Goal: Task Accomplishment & Management: Manage account settings

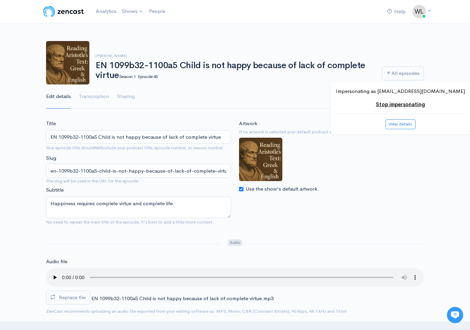
click at [137, 138] on input "EN 1099b32-1100a5 Child is not happy because of lack of complete virtue" at bounding box center [138, 137] width 185 height 14
click at [86, 298] on label "Replace file" at bounding box center [68, 297] width 44 height 14
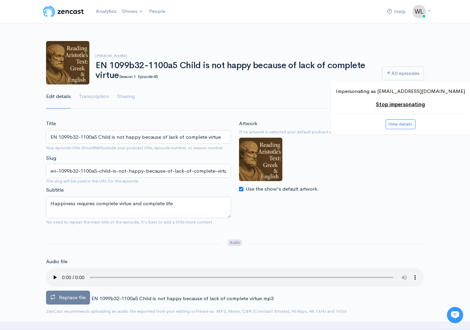
click at [0, 0] on input "Replace file" at bounding box center [0, 0] width 0 height 0
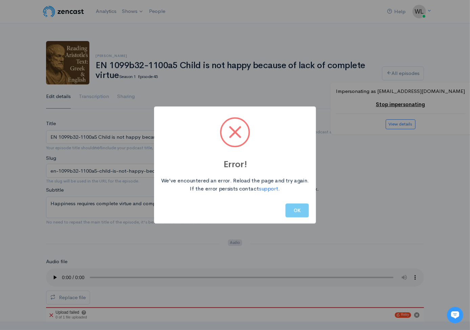
click at [294, 208] on button "OK" at bounding box center [297, 210] width 23 height 14
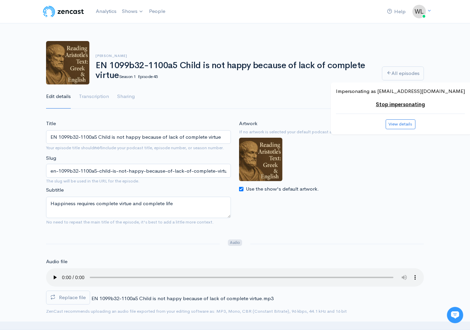
click at [86, 290] on label "Replace file" at bounding box center [68, 297] width 44 height 14
click at [0, 0] on input "Replace file" at bounding box center [0, 0] width 0 height 0
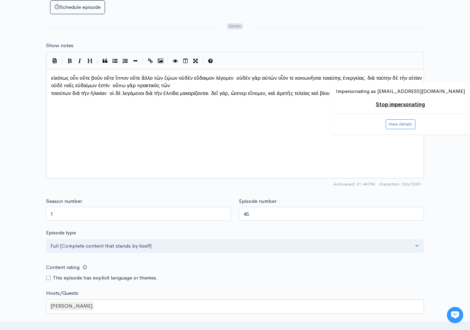
scroll to position [550, 0]
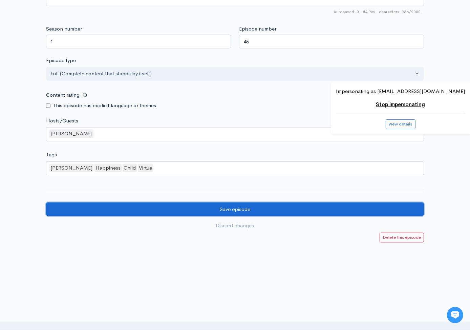
click at [334, 213] on input "Save episode" at bounding box center [235, 209] width 378 height 14
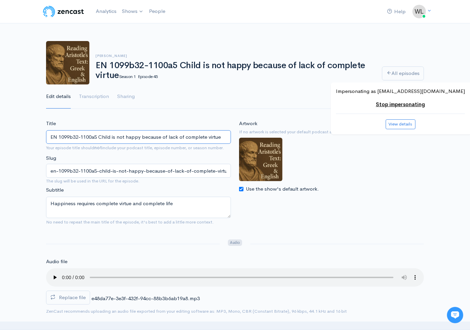
click at [169, 136] on input "EN 1099b32-1100a5 Child is not happy because of lack of complete virtue" at bounding box center [138, 137] width 185 height 14
click at [397, 76] on link "All episodes" at bounding box center [403, 73] width 42 height 14
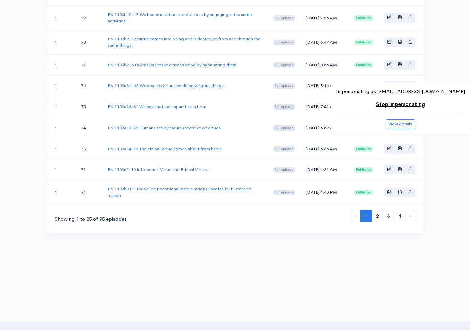
scroll to position [560, 0]
click at [386, 216] on link "3" at bounding box center [389, 216] width 12 height 13
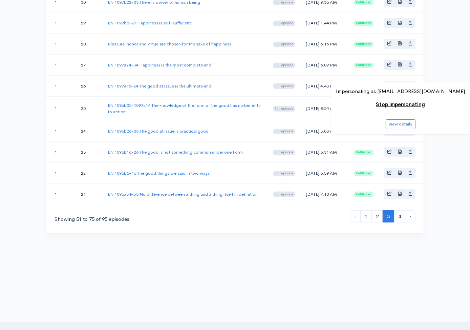
scroll to position [550, 0]
click at [377, 214] on link "2" at bounding box center [378, 216] width 12 height 13
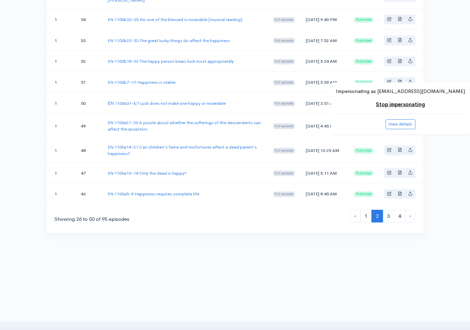
scroll to position [557, 0]
click at [184, 193] on link "EN 1100a5-9 Happiness requires complete life" at bounding box center [153, 194] width 91 height 6
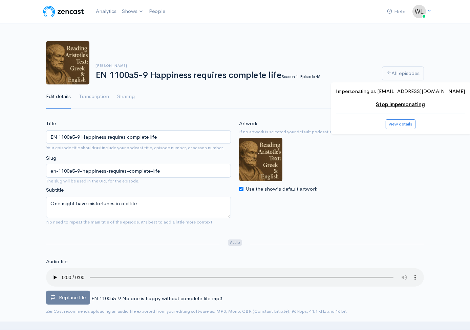
click at [83, 295] on span "Replace file" at bounding box center [72, 297] width 27 height 6
click at [0, 0] on input "Replace file" at bounding box center [0, 0] width 0 height 0
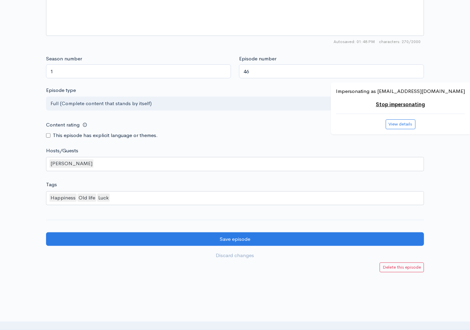
scroll to position [550, 0]
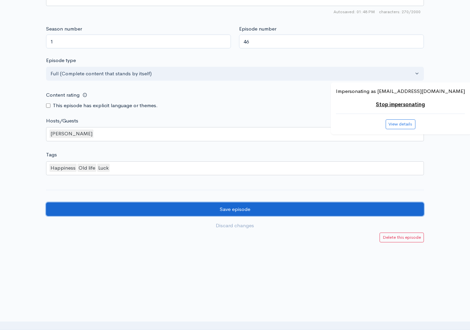
click at [345, 204] on input "Save episode" at bounding box center [235, 209] width 378 height 14
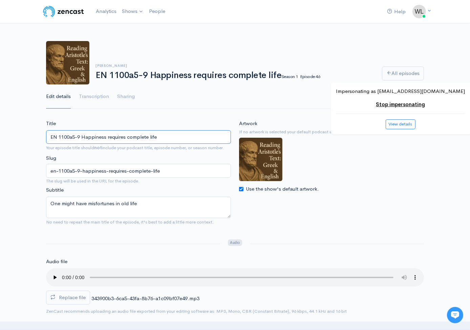
click at [167, 138] on input "EN 1100a5-9 Happiness requires complete life" at bounding box center [138, 137] width 185 height 14
click at [366, 186] on div "Use the show's default artwork." at bounding box center [331, 189] width 185 height 8
click at [394, 77] on link "All episodes" at bounding box center [403, 73] width 42 height 14
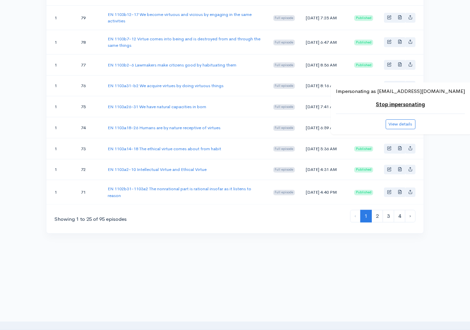
scroll to position [560, 0]
click at [377, 216] on link "2" at bounding box center [378, 216] width 12 height 13
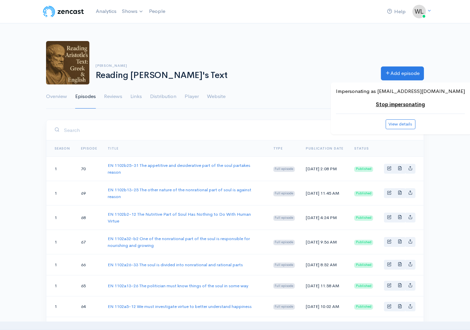
scroll to position [557, 0]
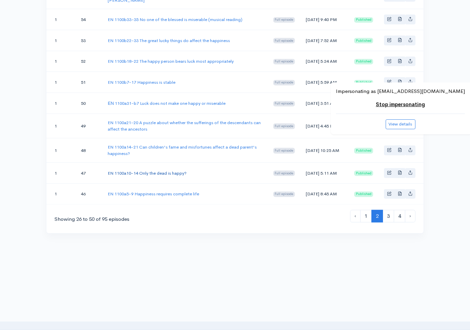
click at [180, 172] on link "EN 1100a10-14 Only the dead is happy?" at bounding box center [147, 173] width 79 height 6
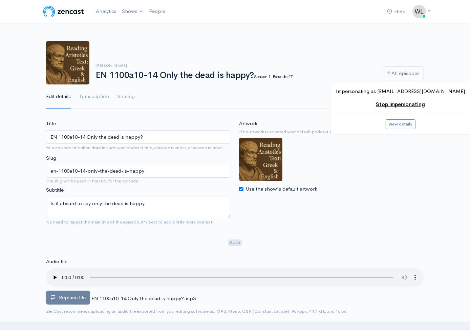
click at [80, 298] on span "Replace file" at bounding box center [72, 297] width 27 height 6
click at [0, 0] on input "Replace file" at bounding box center [0, 0] width 0 height 0
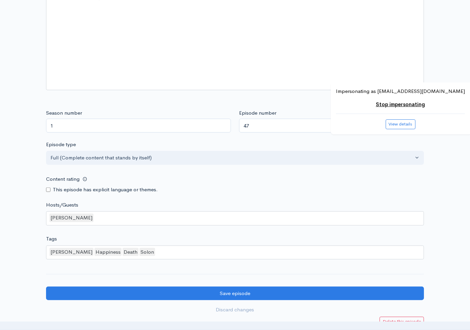
scroll to position [550, 0]
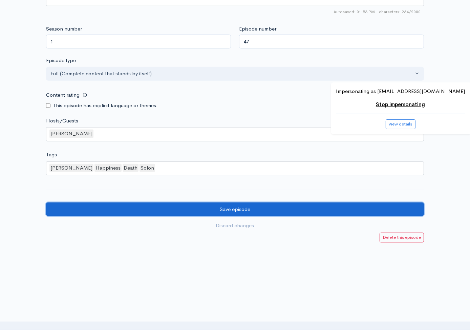
click at [136, 211] on input "Save episode" at bounding box center [235, 209] width 378 height 14
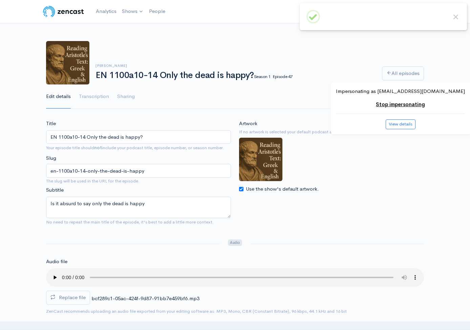
click at [116, 134] on input "EN 1100a10-14 Only the dead is happy?" at bounding box center [138, 137] width 185 height 14
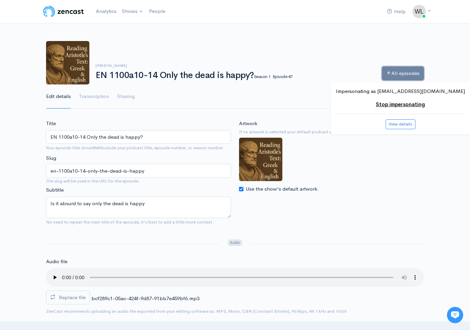
click at [416, 70] on link "All episodes" at bounding box center [403, 73] width 42 height 14
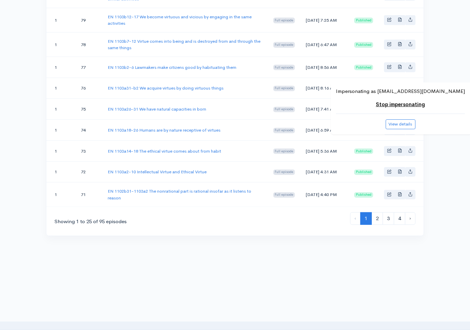
scroll to position [520, 0]
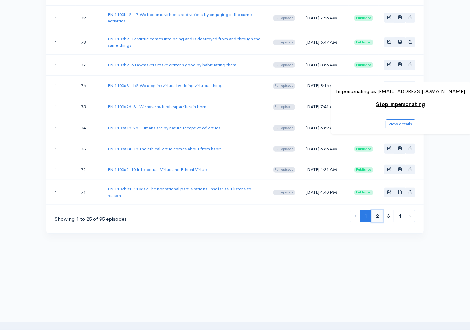
click at [375, 222] on link "2" at bounding box center [378, 216] width 12 height 13
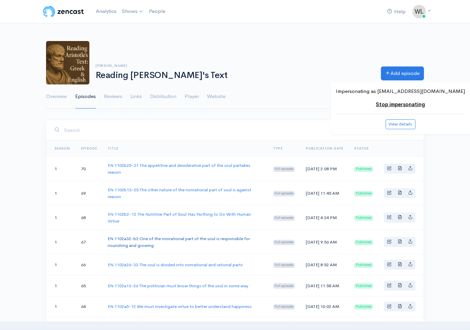
scroll to position [557, 0]
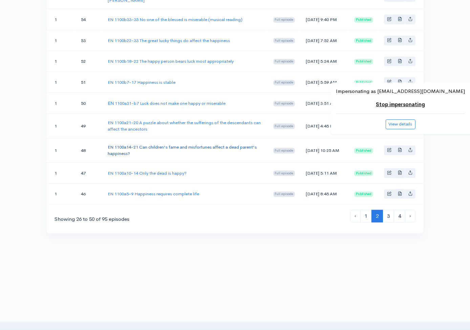
click at [166, 144] on link "EN 1100a14-21 Can children's fame and misfortunes affect a dead parent's happin…" at bounding box center [182, 150] width 149 height 13
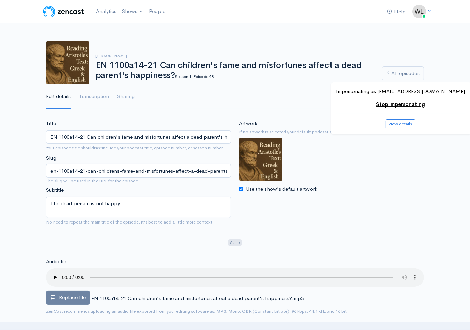
click at [64, 294] on span "Replace file" at bounding box center [72, 297] width 27 height 6
click at [0, 0] on input "Replace file" at bounding box center [0, 0] width 0 height 0
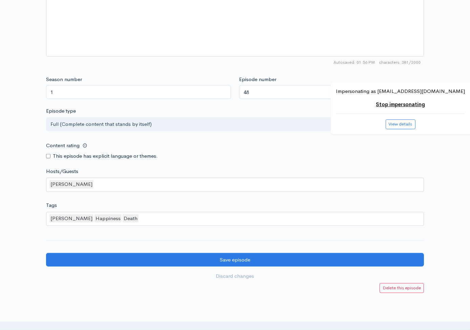
scroll to position [550, 0]
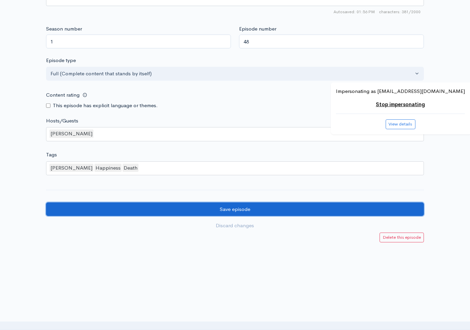
click at [115, 206] on input "Save episode" at bounding box center [235, 209] width 378 height 14
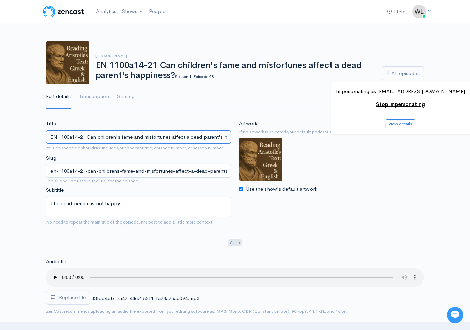
click at [159, 135] on input "EN 1100a14-21 Can children's fame and misfortunes affect a dead parent's happin…" at bounding box center [138, 137] width 185 height 14
click at [394, 71] on link "All episodes" at bounding box center [403, 73] width 42 height 14
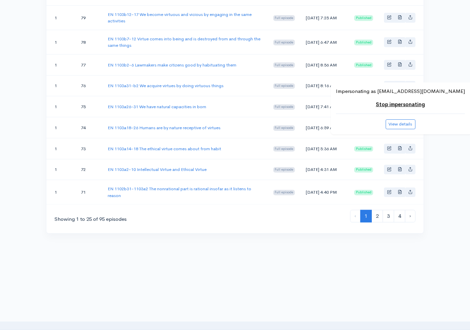
scroll to position [560, 0]
click at [376, 212] on link "2" at bounding box center [378, 216] width 12 height 13
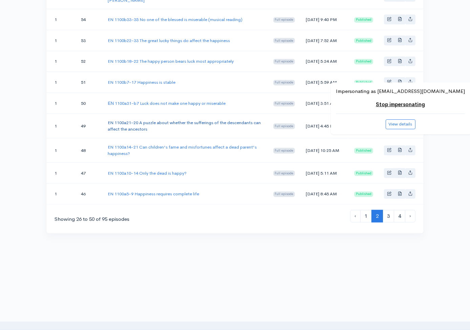
click at [156, 132] on link "EN 1100a21-20 A puzzle about whether the sufferings of the descendants can affe…" at bounding box center [184, 126] width 153 height 13
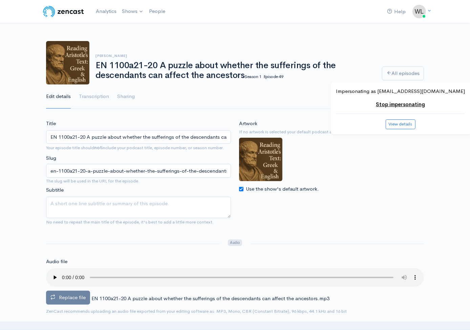
click at [55, 293] on label "Replace file" at bounding box center [68, 297] width 44 height 14
click at [0, 0] on input "Replace file" at bounding box center [0, 0] width 0 height 0
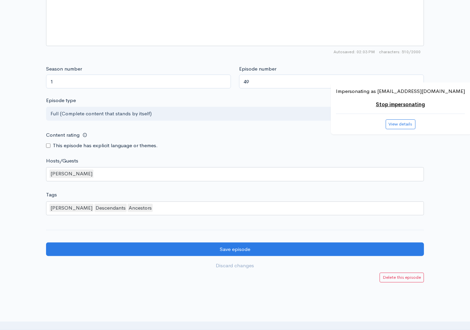
scroll to position [550, 0]
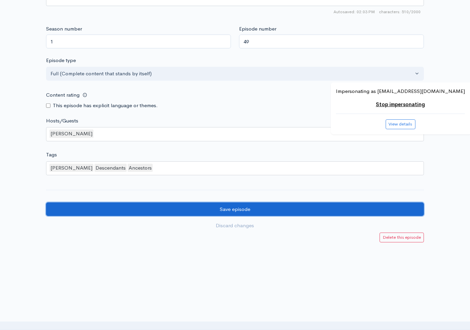
click at [299, 213] on input "Save episode" at bounding box center [235, 209] width 378 height 14
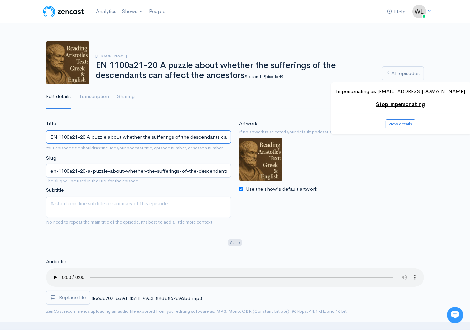
click at [125, 140] on input "EN 1100a21-20 A puzzle about whether the sufferings of the descendants can affe…" at bounding box center [138, 137] width 185 height 14
click at [394, 72] on link "All episodes" at bounding box center [403, 73] width 42 height 14
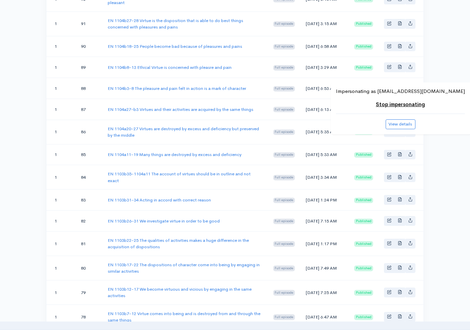
scroll to position [560, 0]
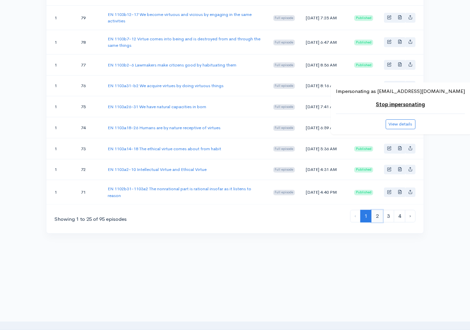
click at [374, 218] on link "2" at bounding box center [378, 216] width 12 height 13
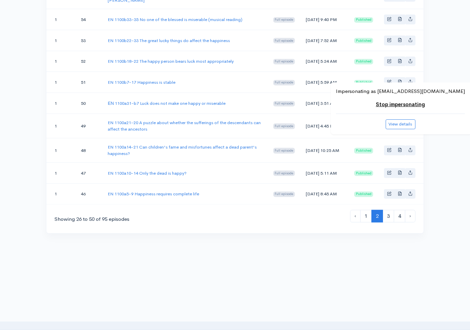
scroll to position [557, 0]
click at [162, 100] on link "ΕΝ 1100a31-b7 Luck does not make one happy or miserable" at bounding box center [167, 103] width 118 height 6
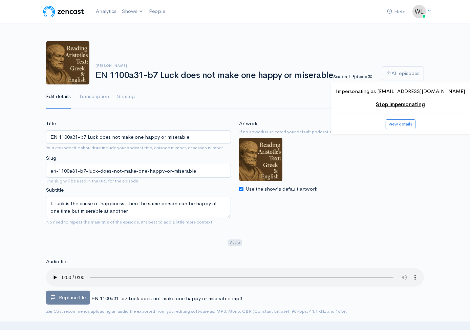
click at [68, 297] on span "Replace file" at bounding box center [72, 297] width 27 height 6
click at [0, 0] on input "Replace file" at bounding box center [0, 0] width 0 height 0
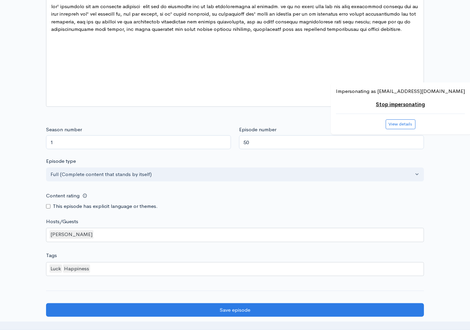
scroll to position [550, 0]
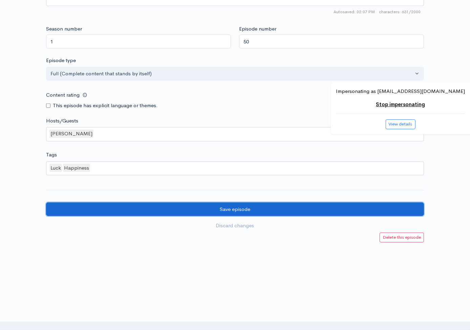
click at [246, 208] on input "Save episode" at bounding box center [235, 209] width 378 height 14
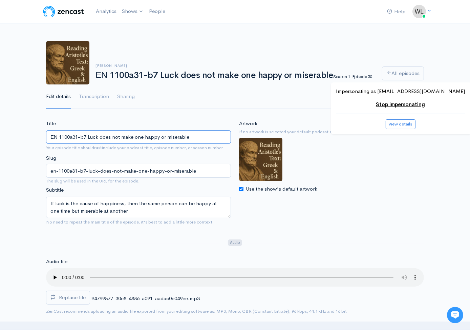
click at [143, 139] on input "ΕΝ 1100a31-b7 Luck does not make one happy or miserable" at bounding box center [138, 137] width 185 height 14
click at [394, 74] on link "All episodes" at bounding box center [403, 73] width 42 height 14
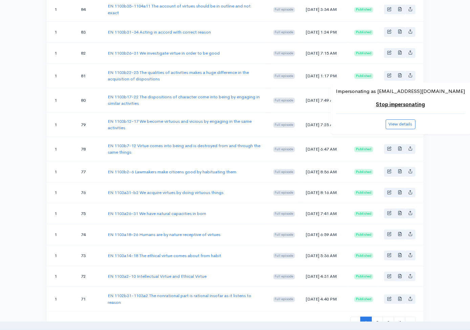
scroll to position [560, 0]
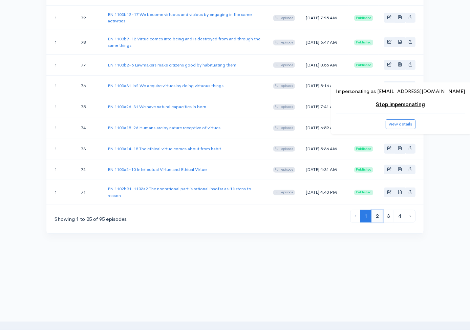
click at [375, 213] on link "2" at bounding box center [378, 216] width 12 height 13
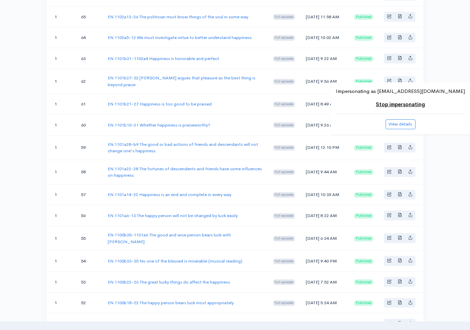
scroll to position [367, 0]
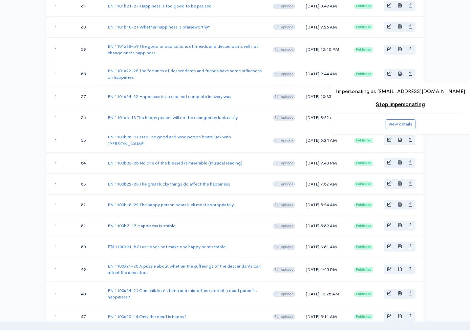
click at [162, 228] on link "EN 1100b7-17 Happiness is stable" at bounding box center [142, 226] width 68 height 6
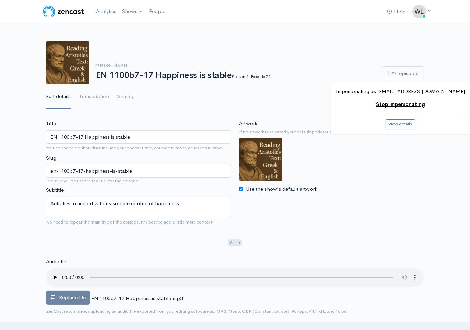
click at [71, 295] on span "Replace file" at bounding box center [72, 297] width 27 height 6
click at [0, 0] on input "Replace file" at bounding box center [0, 0] width 0 height 0
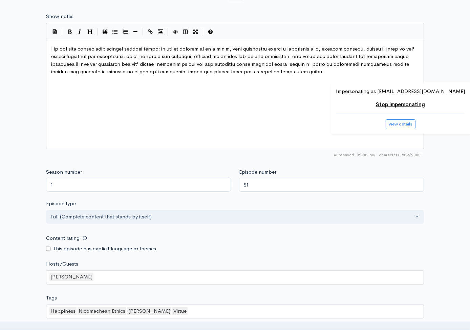
scroll to position [550, 0]
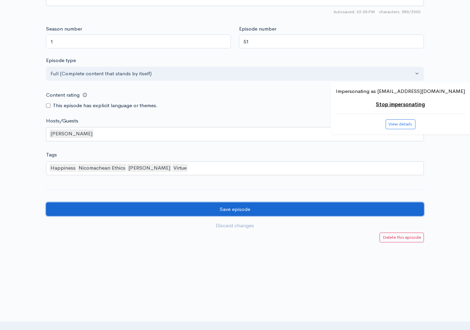
click at [103, 211] on input "Save episode" at bounding box center [235, 209] width 378 height 14
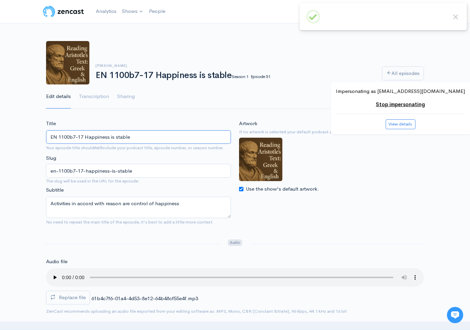
click at [167, 137] on input "EN 1100b7-17 Happiness is stable" at bounding box center [138, 137] width 185 height 14
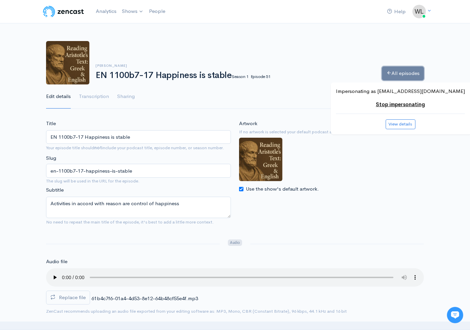
click at [411, 68] on link "All episodes" at bounding box center [403, 73] width 42 height 14
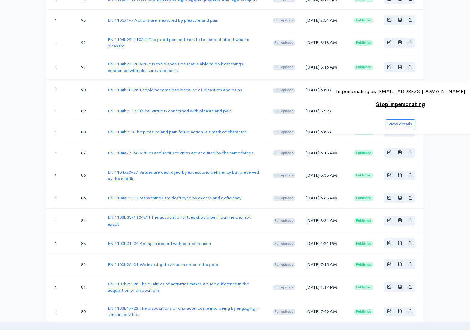
scroll to position [560, 0]
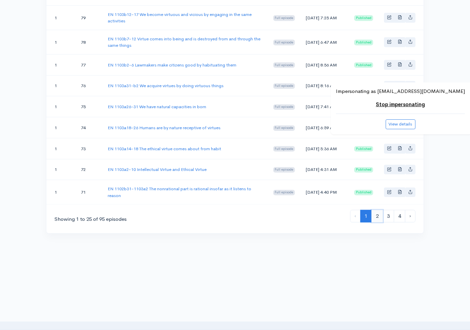
click at [377, 212] on link "2" at bounding box center [378, 216] width 12 height 13
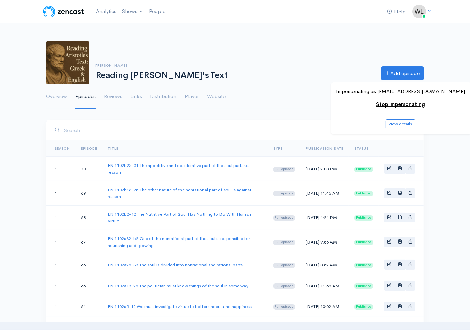
scroll to position [466, 0]
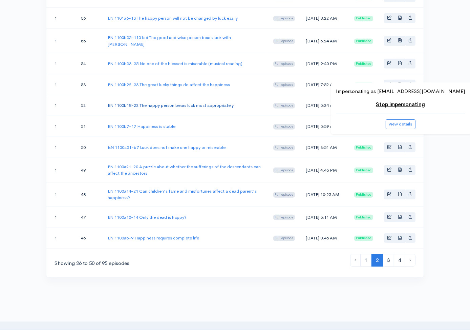
click at [203, 108] on link "EN 1100b18-22 The happy person bears luck most appropriately" at bounding box center [171, 105] width 126 height 6
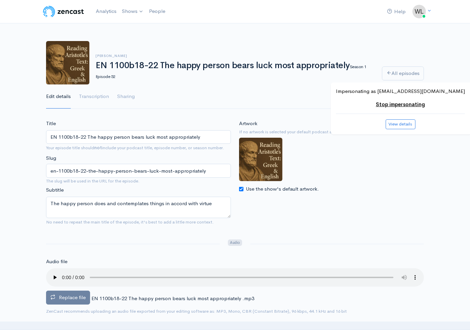
click at [73, 297] on span "Replace file" at bounding box center [72, 297] width 27 height 6
click at [0, 0] on input "Replace file" at bounding box center [0, 0] width 0 height 0
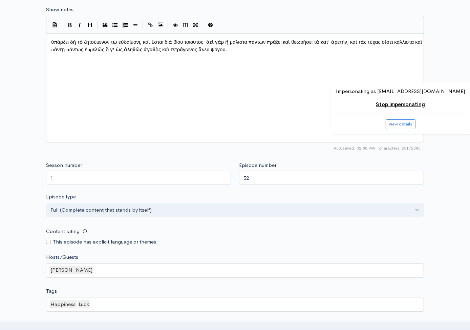
scroll to position [550, 0]
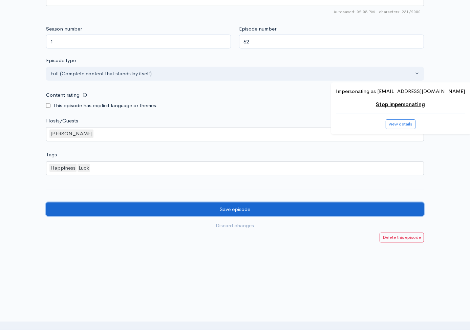
click at [283, 209] on input "Save episode" at bounding box center [235, 209] width 378 height 14
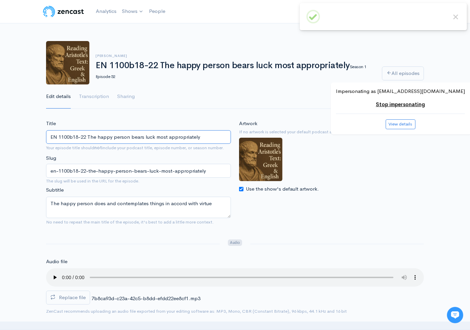
click at [178, 139] on input "EN 1100b18-22 The happy person bears luck most appropriately" at bounding box center [138, 137] width 185 height 14
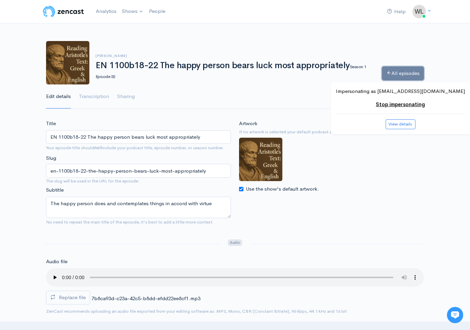
click at [400, 67] on link "All episodes" at bounding box center [403, 73] width 42 height 14
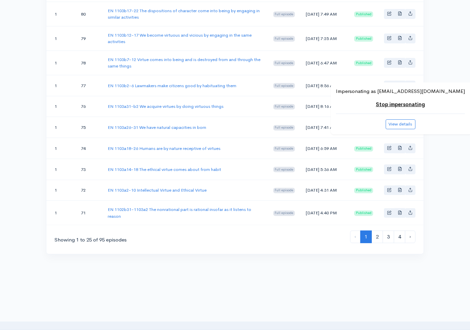
scroll to position [560, 0]
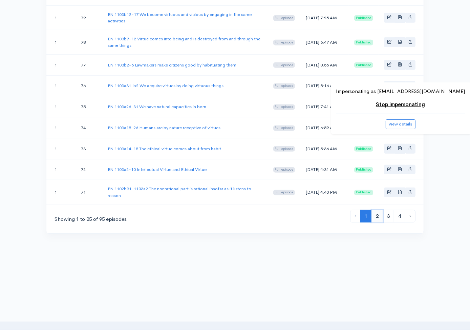
click at [375, 213] on link "2" at bounding box center [378, 216] width 12 height 13
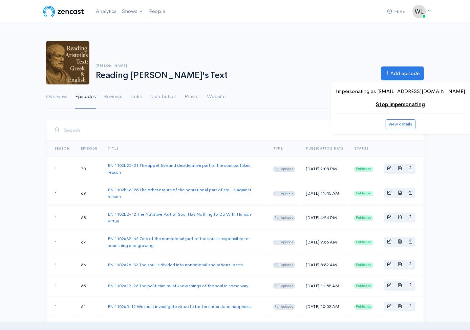
scroll to position [441, 0]
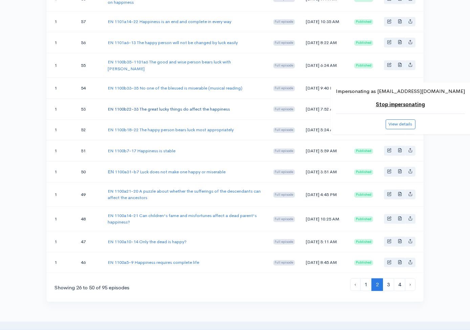
click at [201, 112] on link "EN 1100b22-33 The great lucky things do affect the happiness" at bounding box center [169, 109] width 122 height 6
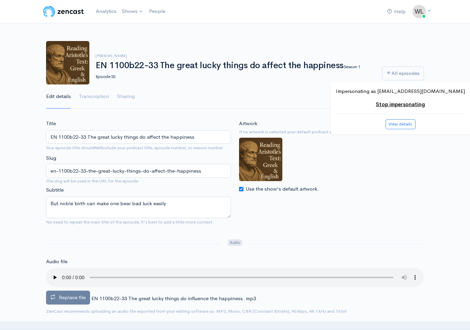
click at [73, 297] on span "Replace file" at bounding box center [72, 297] width 27 height 6
click at [0, 0] on input "Replace file" at bounding box center [0, 0] width 0 height 0
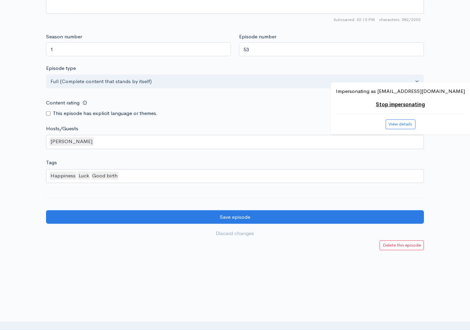
scroll to position [550, 0]
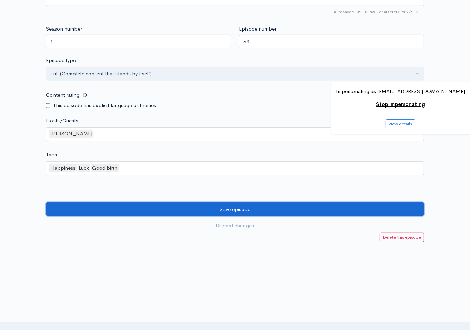
click at [308, 210] on input "Save episode" at bounding box center [235, 209] width 378 height 14
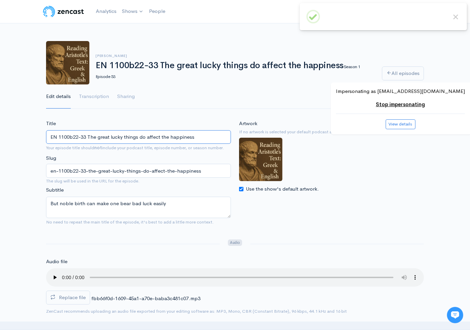
click at [193, 133] on input "EN 1100b22-33 The great lucky things do affect the happiness" at bounding box center [138, 137] width 185 height 14
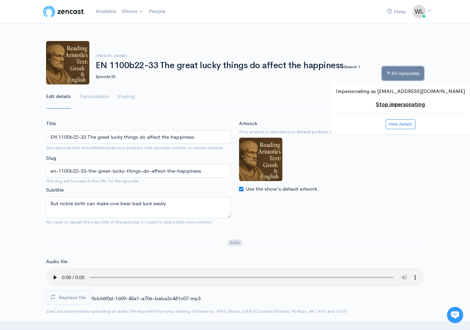
click at [402, 74] on link "All episodes" at bounding box center [403, 73] width 42 height 14
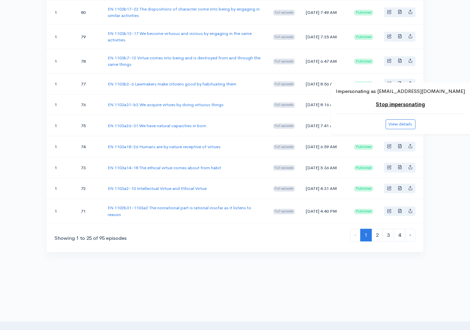
scroll to position [560, 0]
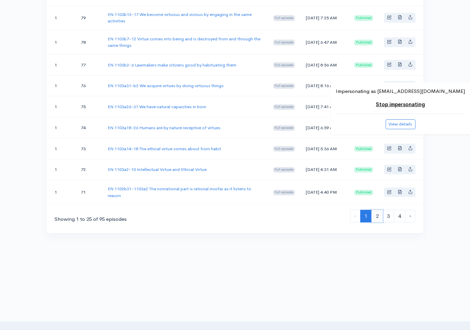
click at [380, 215] on link "2" at bounding box center [378, 216] width 12 height 13
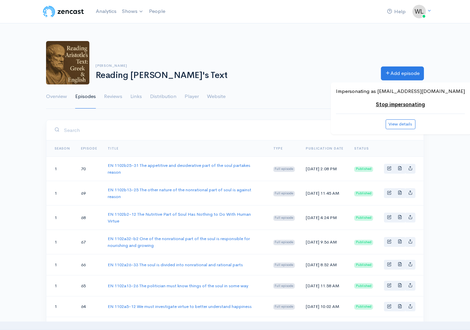
scroll to position [417, 0]
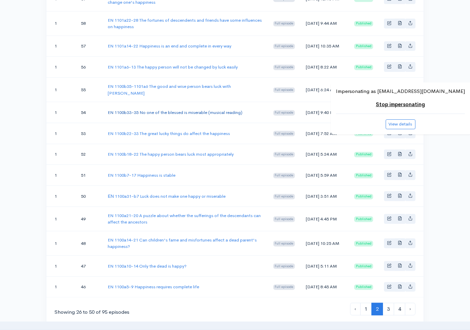
click at [164, 115] on link "EN 1100b33-35 No one of the blessed is miserable (musical reading)" at bounding box center [175, 112] width 135 height 6
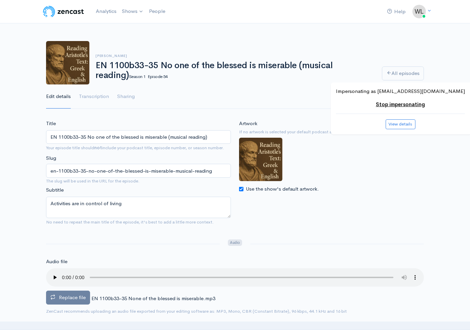
click at [78, 294] on span "Replace file" at bounding box center [72, 297] width 27 height 6
click at [0, 0] on input "Replace file" at bounding box center [0, 0] width 0 height 0
click at [408, 301] on div "Replace file EN 1100b33-35 None of the blessed is miserable.mp3 0" at bounding box center [235, 287] width 378 height 39
click at [79, 298] on span "Replace file" at bounding box center [72, 297] width 27 height 6
click at [0, 0] on input "Replace file" at bounding box center [0, 0] width 0 height 0
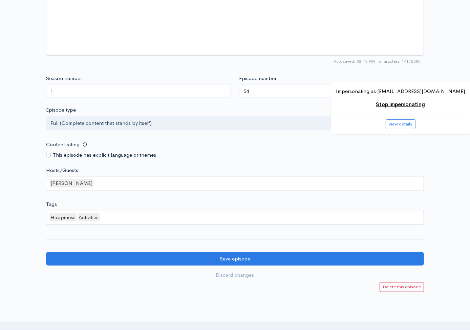
scroll to position [550, 0]
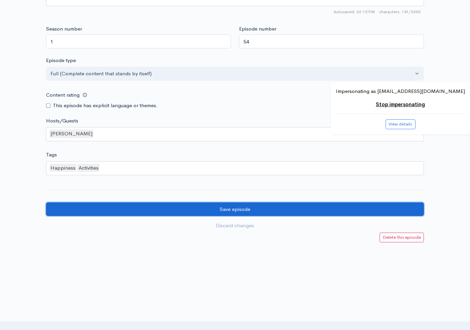
click at [284, 206] on input "Save episode" at bounding box center [235, 209] width 378 height 14
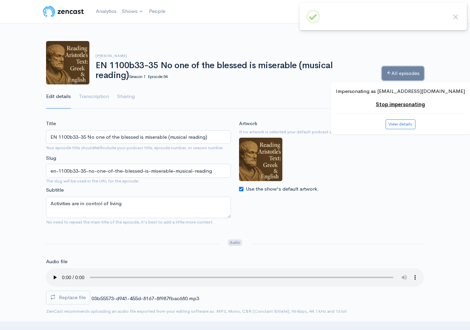
click at [407, 76] on link "All episodes" at bounding box center [403, 73] width 42 height 14
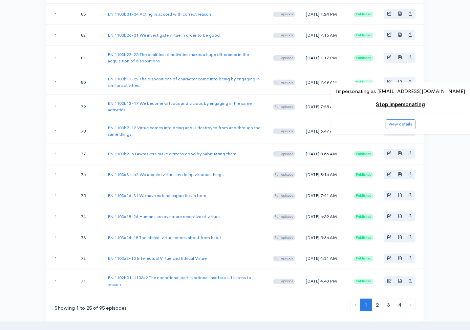
scroll to position [560, 0]
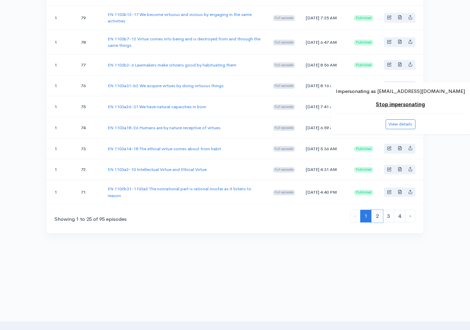
click at [375, 213] on link "2" at bounding box center [378, 216] width 12 height 13
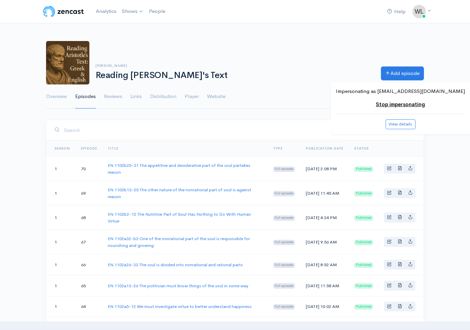
scroll to position [393, 0]
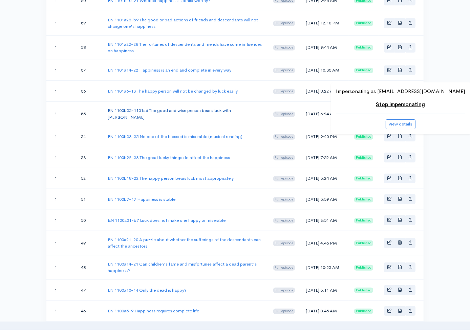
click at [178, 120] on link "EN 1100b35-1101a6 The good and wise person bears luck with [PERSON_NAME]" at bounding box center [169, 113] width 123 height 13
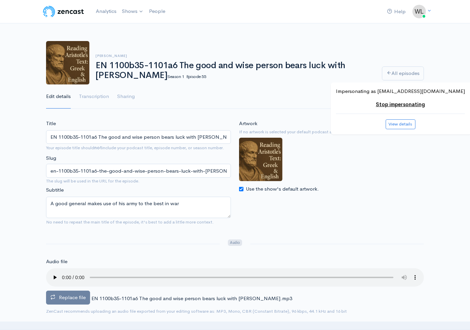
click at [63, 294] on span "Replace file" at bounding box center [72, 297] width 27 height 6
click at [0, 0] on input "Replace file" at bounding box center [0, 0] width 0 height 0
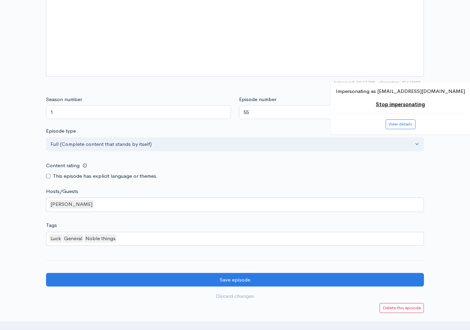
scroll to position [550, 0]
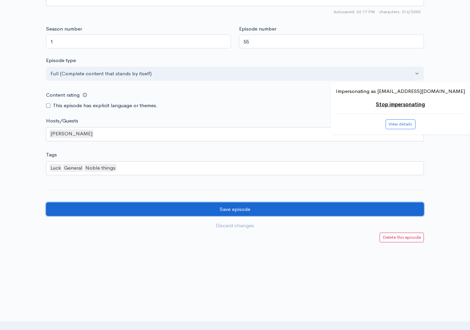
click at [98, 210] on input "Save episode" at bounding box center [235, 209] width 378 height 14
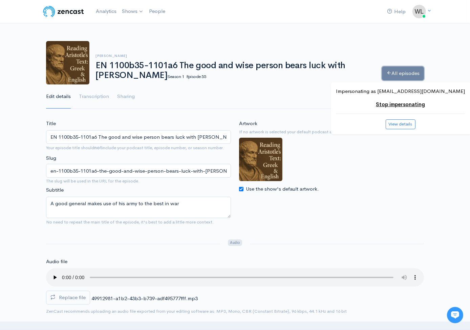
click at [394, 71] on link "All episodes" at bounding box center [403, 73] width 42 height 14
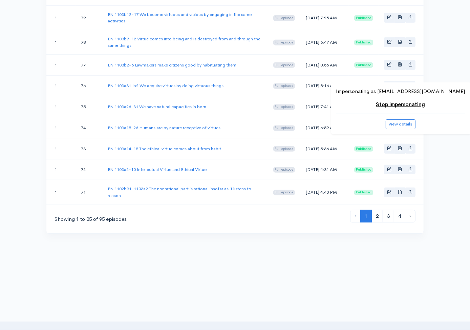
scroll to position [560, 0]
click at [375, 216] on link "2" at bounding box center [378, 216] width 12 height 13
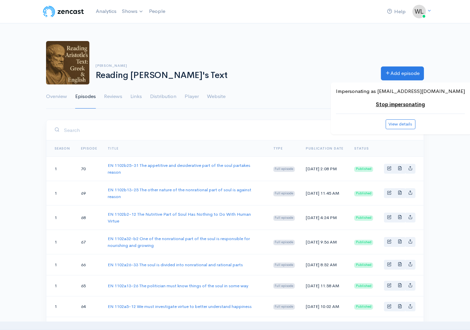
scroll to position [369, 0]
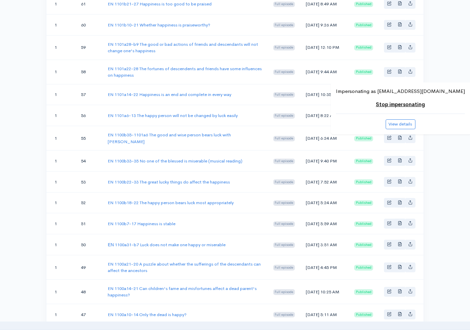
click at [24, 214] on div "Help Notifications View all Your profile Team settings Default team Current Log…" at bounding box center [235, 17] width 470 height 772
click at [126, 118] on link "EN 1101a6-13 The happy person will not be changed by luck easily" at bounding box center [173, 115] width 130 height 6
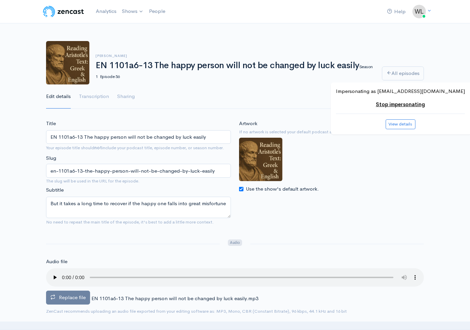
click at [67, 301] on label "Replace file" at bounding box center [68, 297] width 44 height 14
click at [0, 0] on input "Replace file" at bounding box center [0, 0] width 0 height 0
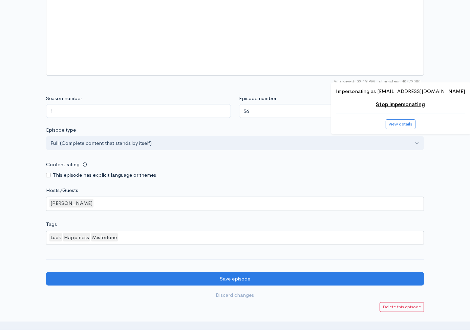
scroll to position [550, 0]
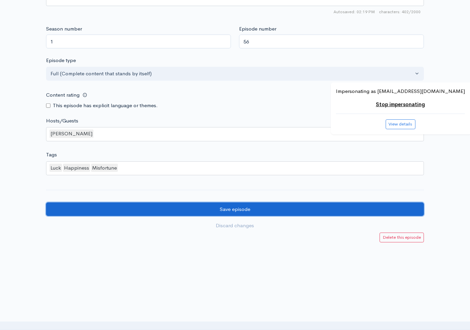
click at [163, 207] on input "Save episode" at bounding box center [235, 209] width 378 height 14
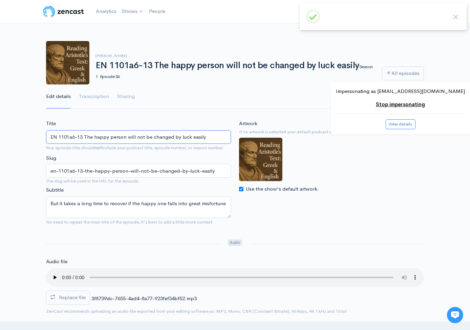
click at [227, 132] on input "EN 1101a6-13 The happy person will not be changed by luck easily" at bounding box center [138, 137] width 185 height 14
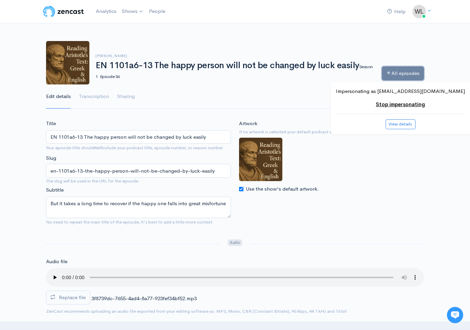
click at [403, 74] on link "All episodes" at bounding box center [403, 73] width 42 height 14
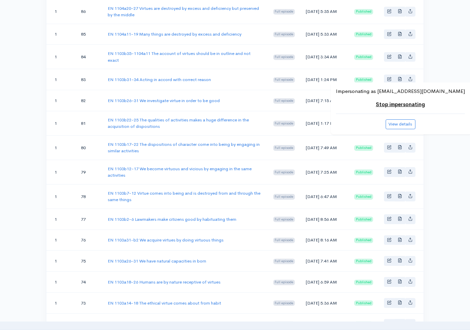
scroll to position [560, 0]
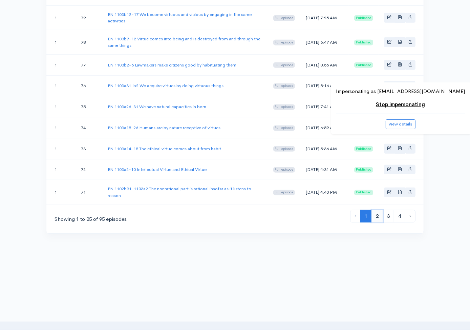
click at [377, 212] on link "2" at bounding box center [378, 216] width 12 height 13
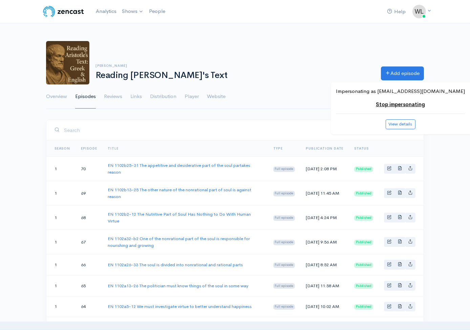
click at [246, 124] on input "search" at bounding box center [240, 130] width 352 height 14
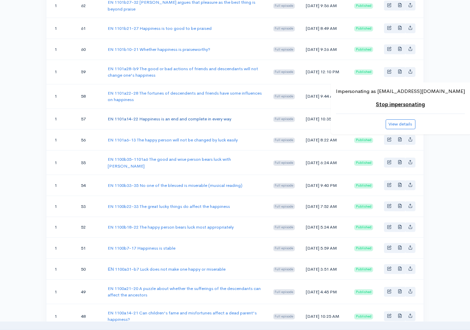
click at [218, 122] on link "EN 1101a14-22 Happiness is an end and complete in every way" at bounding box center [170, 119] width 124 height 6
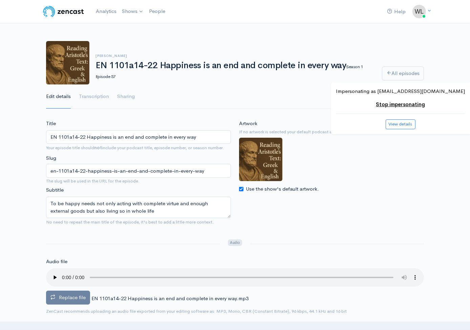
click at [84, 297] on span "Replace file" at bounding box center [72, 297] width 27 height 6
click at [0, 0] on input "Replace file" at bounding box center [0, 0] width 0 height 0
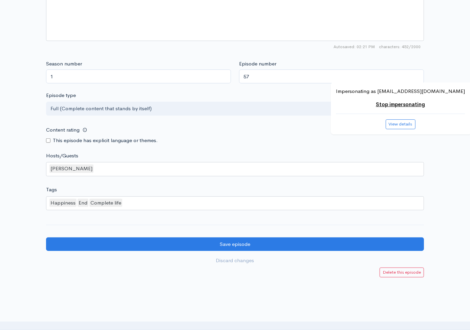
scroll to position [550, 0]
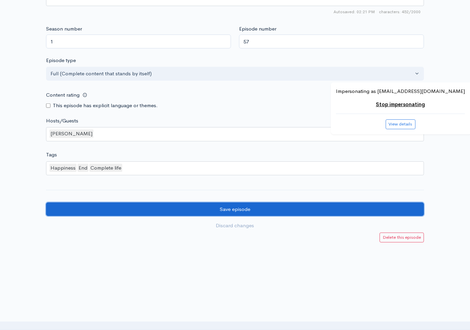
click at [248, 203] on input "Save episode" at bounding box center [235, 209] width 378 height 14
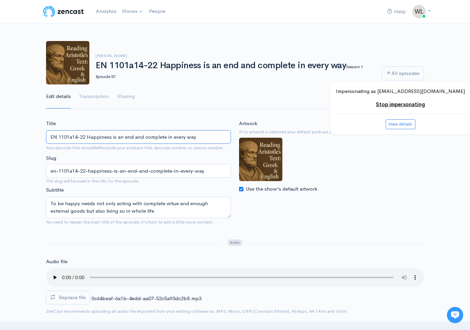
click at [207, 139] on input "EN 1101a14-22 Happiness is an end and complete in every way" at bounding box center [138, 137] width 185 height 14
click at [387, 74] on icon at bounding box center [389, 72] width 5 height 5
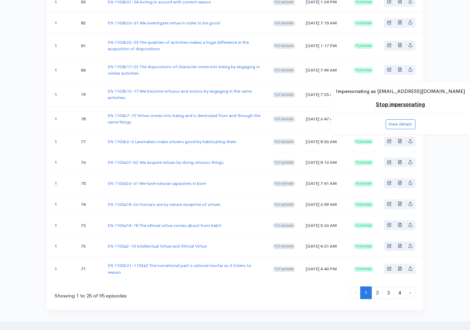
scroll to position [560, 0]
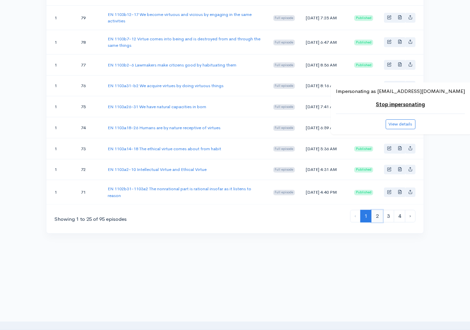
click at [375, 214] on link "2" at bounding box center [378, 216] width 12 height 13
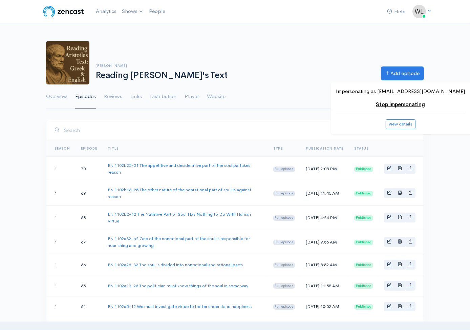
scroll to position [320, 0]
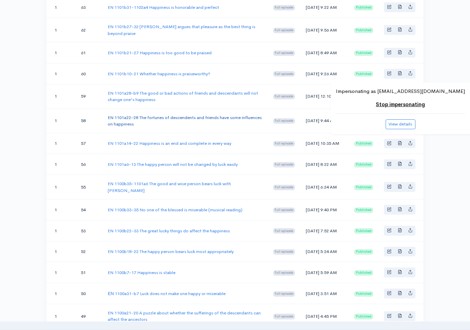
click at [214, 127] on link "EN 1101a22-28 The fortunes of descendents and friends have some influences on h…" at bounding box center [185, 121] width 154 height 13
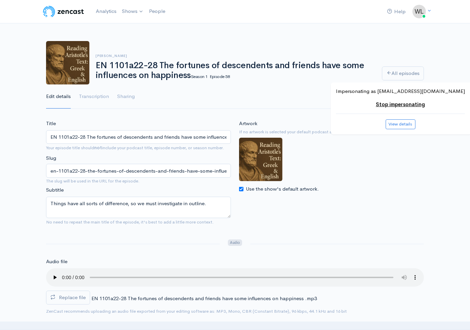
click at [72, 295] on span "Replace file" at bounding box center [72, 297] width 27 height 6
click at [0, 0] on input "Replace file" at bounding box center [0, 0] width 0 height 0
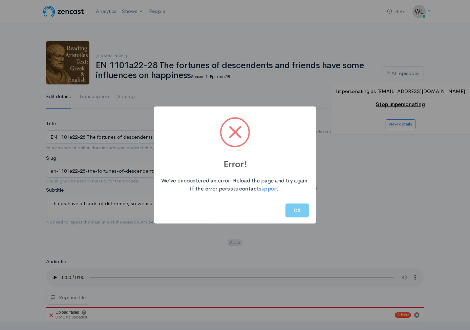
click at [296, 216] on button "OK" at bounding box center [297, 210] width 23 height 14
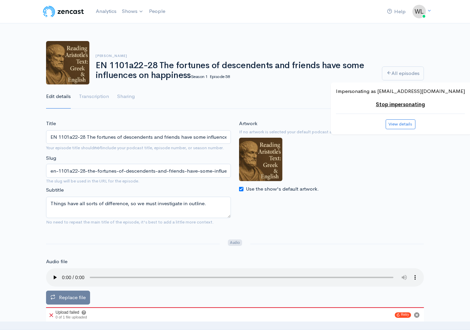
click at [84, 294] on span "Replace file" at bounding box center [72, 297] width 27 height 6
click at [0, 0] on input "Replace file" at bounding box center [0, 0] width 0 height 0
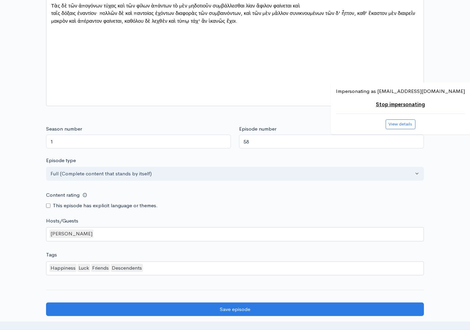
scroll to position [550, 0]
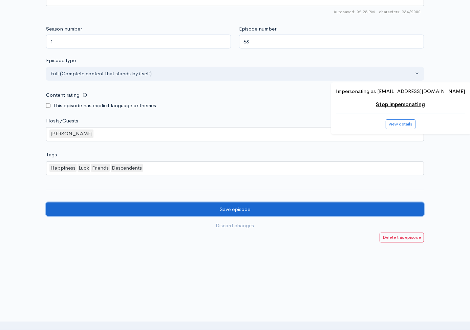
click at [118, 210] on input "Save episode" at bounding box center [235, 209] width 378 height 14
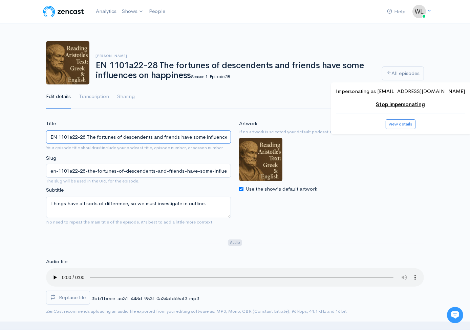
click at [222, 133] on input "EN 1101a22-28 The fortunes of descendents and friends have some influences on h…" at bounding box center [138, 137] width 185 height 14
click at [415, 74] on link "All episodes" at bounding box center [403, 73] width 42 height 14
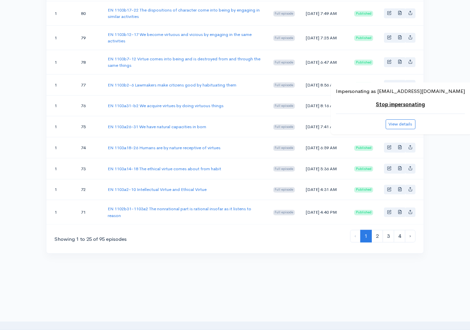
scroll to position [560, 0]
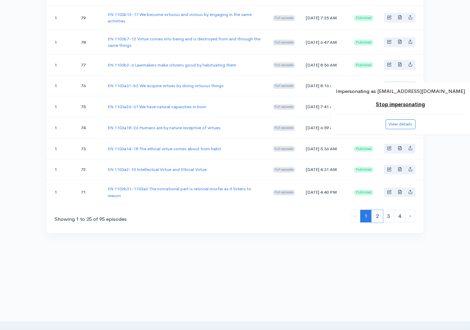
click at [376, 222] on link "2" at bounding box center [378, 216] width 12 height 13
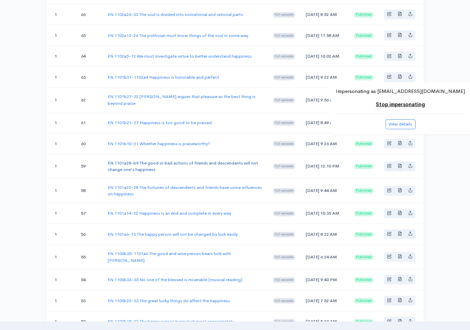
scroll to position [252, 0]
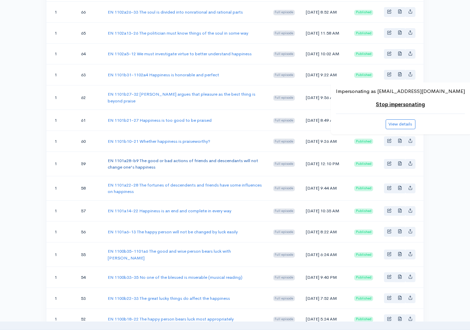
click at [167, 170] on link "EN 1101a28-b9 The good or bad actions of friends and descendants will not chang…" at bounding box center [183, 164] width 150 height 13
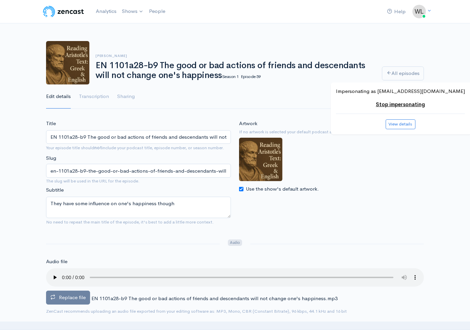
click at [79, 303] on label "Replace file" at bounding box center [68, 297] width 44 height 14
click at [0, 0] on input "Replace file" at bounding box center [0, 0] width 0 height 0
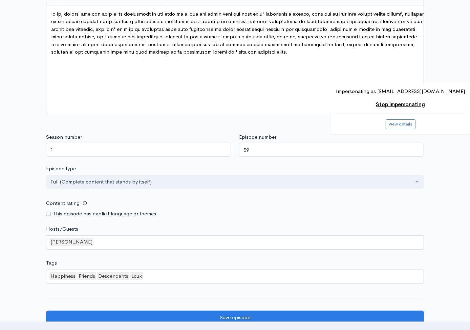
scroll to position [550, 0]
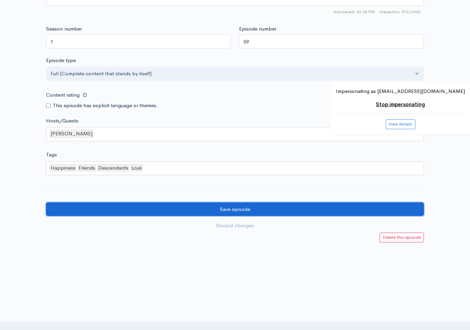
click at [69, 202] on input "Save episode" at bounding box center [235, 209] width 378 height 14
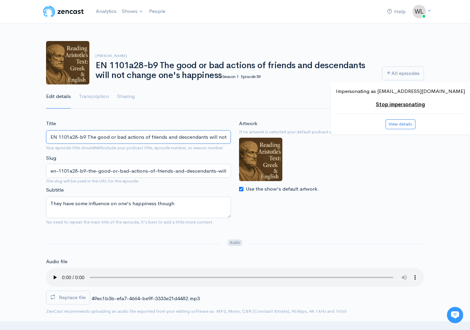
click at [136, 134] on input "EN 1101a28-b9 The good or bad actions of friends and descendants will not chang…" at bounding box center [138, 137] width 185 height 14
click at [394, 74] on link "All episodes" at bounding box center [403, 73] width 42 height 14
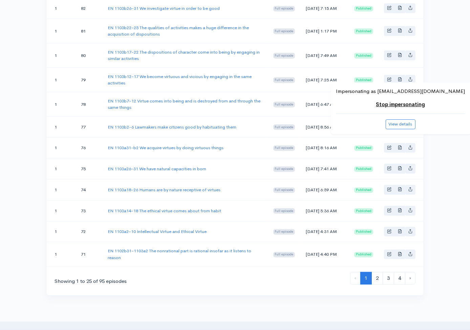
scroll to position [560, 0]
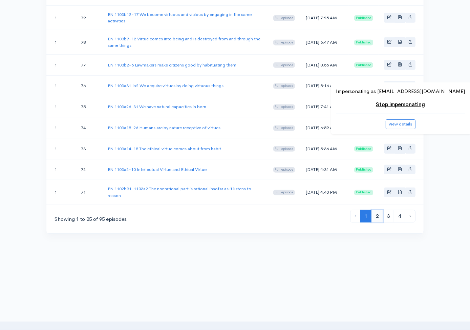
click at [377, 215] on link "2" at bounding box center [378, 216] width 12 height 13
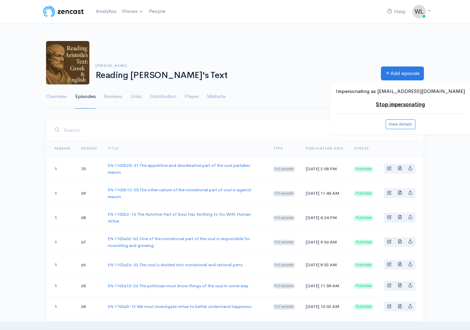
scroll to position [271, 0]
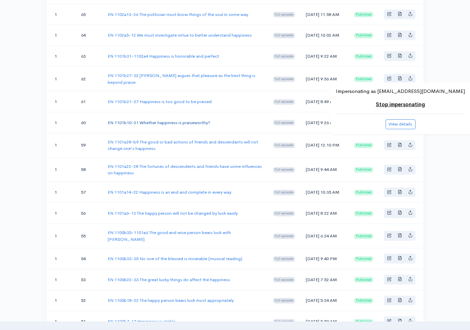
click at [206, 125] on link "EN 1101b10-21 Whether happiness is praiseworthy?" at bounding box center [159, 123] width 103 height 6
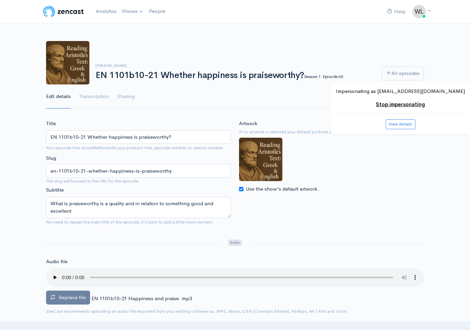
click at [70, 294] on span "Replace file" at bounding box center [72, 297] width 27 height 6
click at [0, 0] on input "Replace file" at bounding box center [0, 0] width 0 height 0
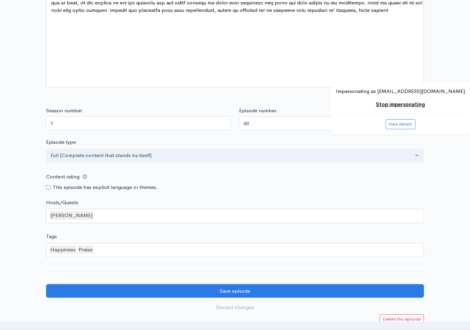
scroll to position [550, 0]
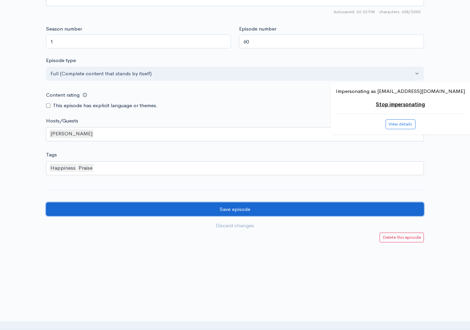
click at [139, 209] on input "Save episode" at bounding box center [235, 209] width 378 height 14
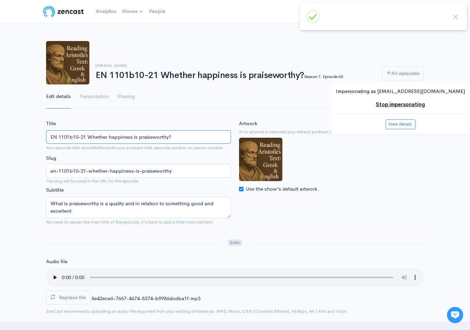
click at [157, 135] on input "EN 1101b10-21 Whether happiness is praiseworthy?" at bounding box center [138, 137] width 185 height 14
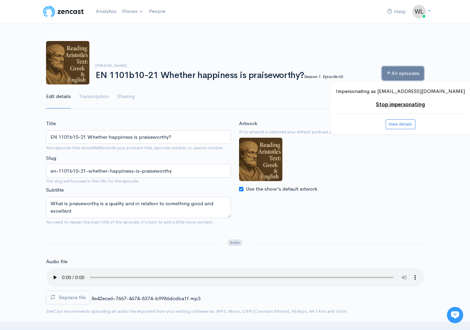
click at [393, 76] on link "All episodes" at bounding box center [403, 73] width 42 height 14
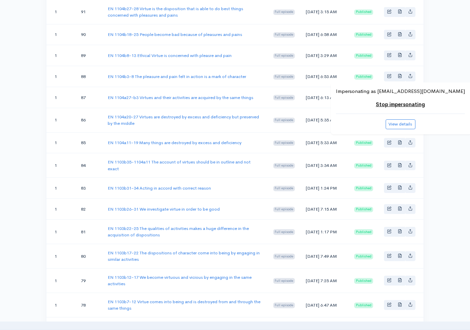
scroll to position [560, 0]
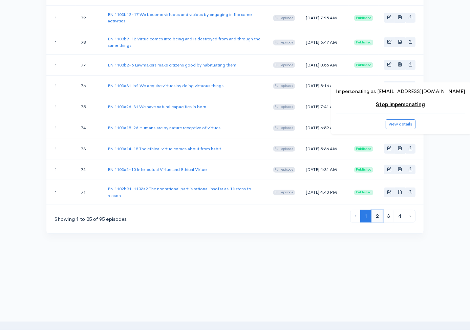
click at [377, 215] on link "2" at bounding box center [378, 216] width 12 height 13
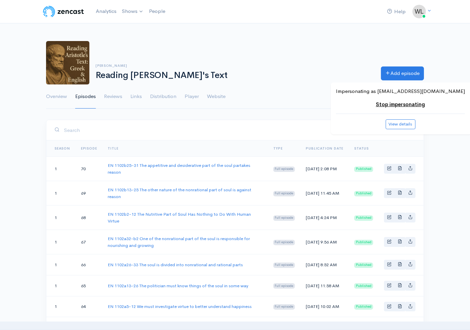
scroll to position [247, 0]
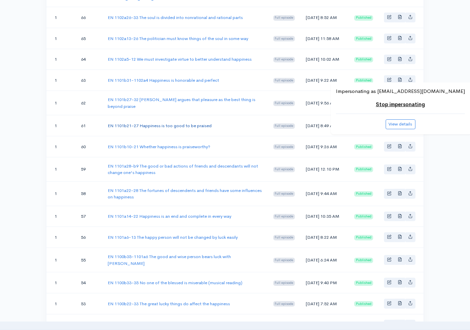
click at [207, 128] on link "EN 1101b21-27 Happiness is too good to be praised" at bounding box center [160, 126] width 104 height 6
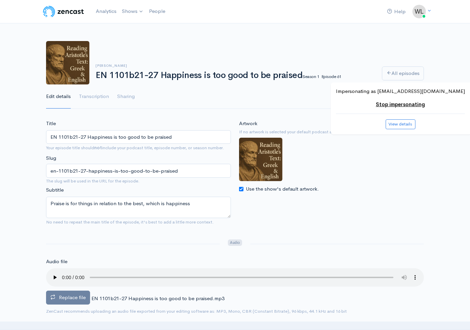
click at [83, 294] on span "Replace file" at bounding box center [72, 297] width 27 height 6
click at [0, 0] on input "Replace file" at bounding box center [0, 0] width 0 height 0
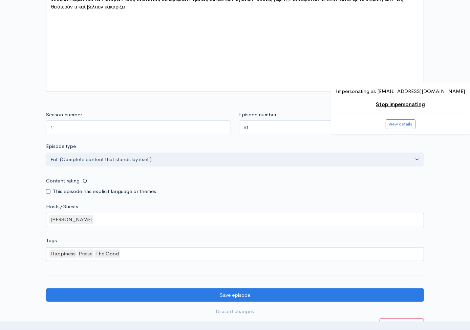
scroll to position [550, 0]
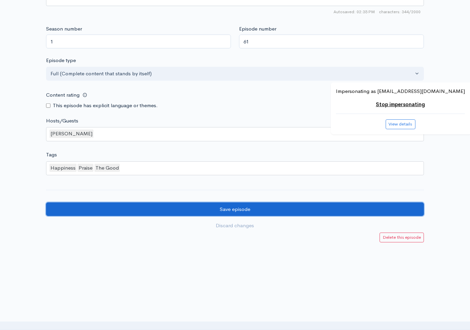
click at [96, 208] on input "Save episode" at bounding box center [235, 209] width 378 height 14
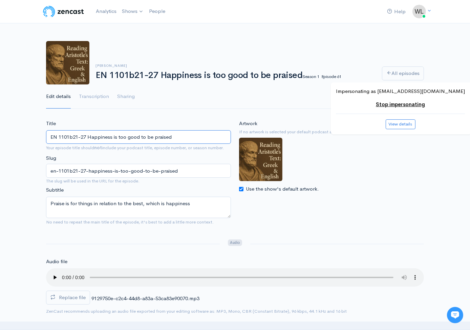
click at [222, 140] on input "EN 1101b21-27 Happiness is too good to be praised" at bounding box center [138, 137] width 185 height 14
click at [397, 70] on link "All episodes" at bounding box center [403, 73] width 42 height 14
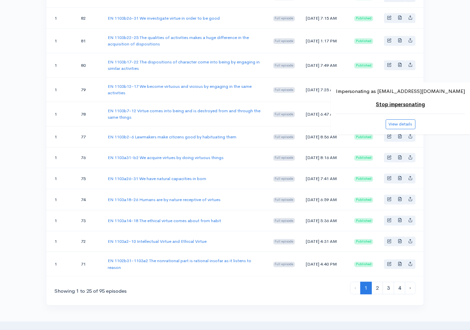
scroll to position [560, 0]
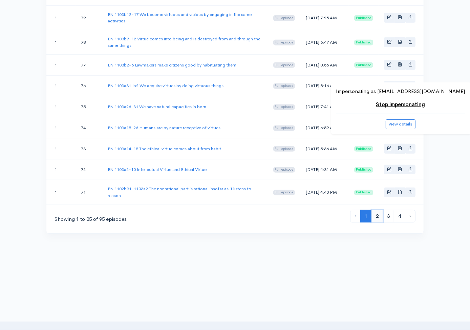
click at [379, 220] on link "2" at bounding box center [378, 216] width 12 height 13
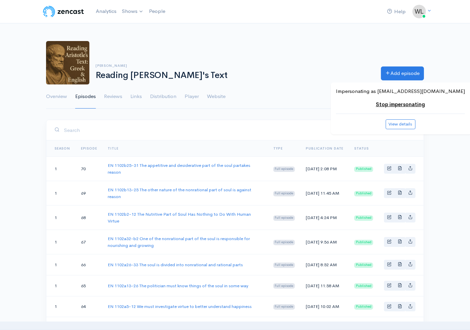
scroll to position [223, 0]
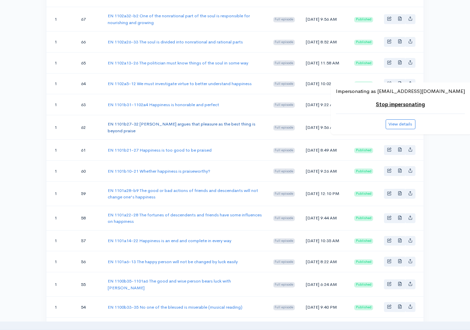
click at [215, 133] on link "EN 1101b27-32 [PERSON_NAME] argues that pleasure as the best thing is beyond pr…" at bounding box center [182, 127] width 148 height 13
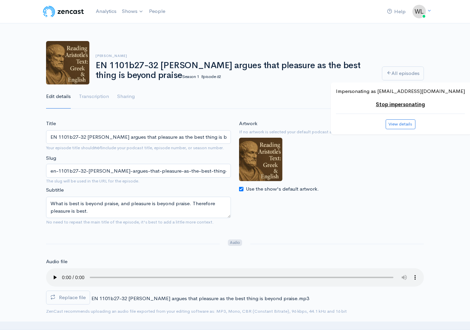
click at [131, 244] on hr at bounding box center [133, 244] width 174 height 0
click at [78, 295] on span "Replace file" at bounding box center [72, 297] width 27 height 6
click at [0, 0] on input "Replace file" at bounding box center [0, 0] width 0 height 0
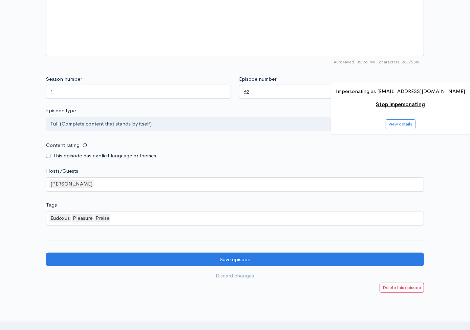
scroll to position [550, 0]
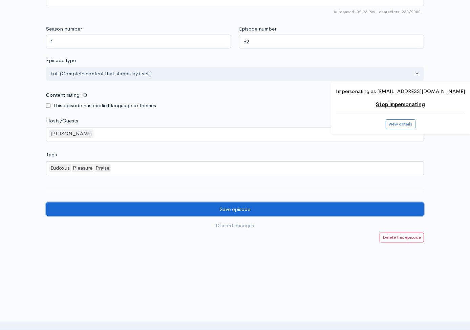
click at [73, 210] on input "Save episode" at bounding box center [235, 209] width 378 height 14
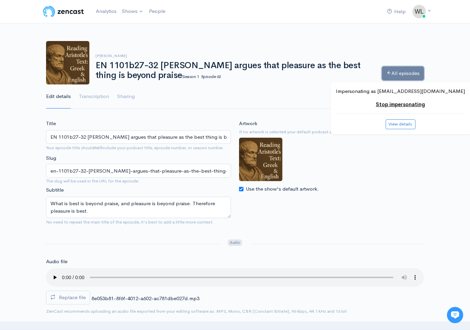
click at [387, 74] on icon at bounding box center [389, 72] width 5 height 5
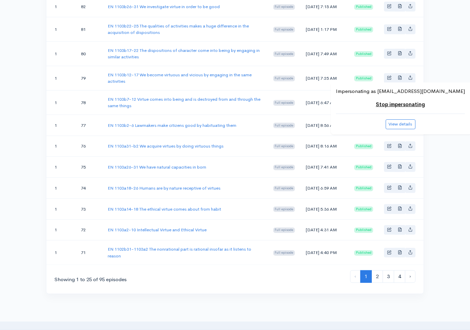
scroll to position [560, 0]
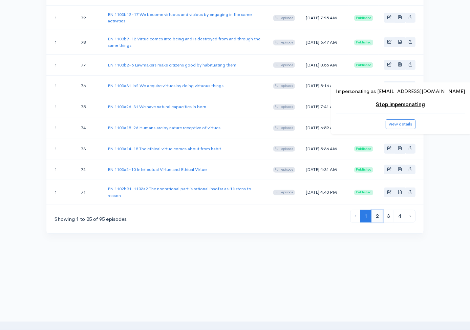
click at [376, 214] on link "2" at bounding box center [378, 216] width 12 height 13
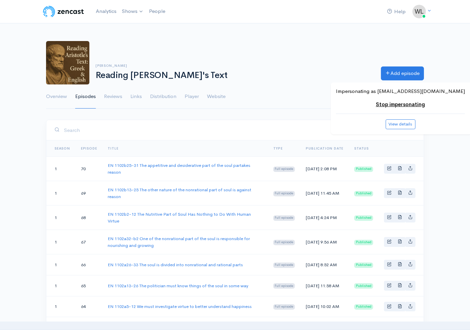
scroll to position [198, 0]
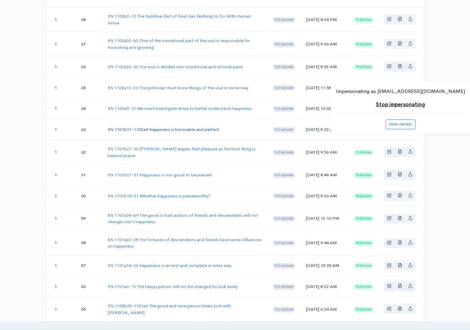
click at [210, 132] on link "EN 1101b31-1102a4 Happiness is honorable and perfect" at bounding box center [163, 129] width 111 height 6
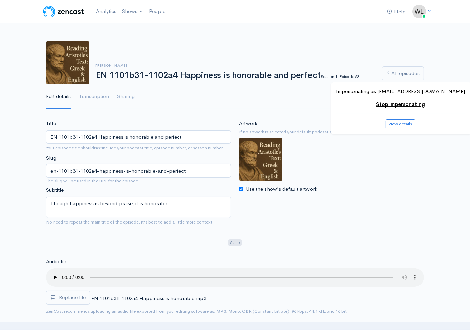
click at [403, 203] on div "Artwork If no artwork is selected your default podcast artwork will be used Use…" at bounding box center [331, 175] width 193 height 110
click at [80, 294] on span "Replace file" at bounding box center [72, 297] width 27 height 6
click at [0, 0] on input "Replace file" at bounding box center [0, 0] width 0 height 0
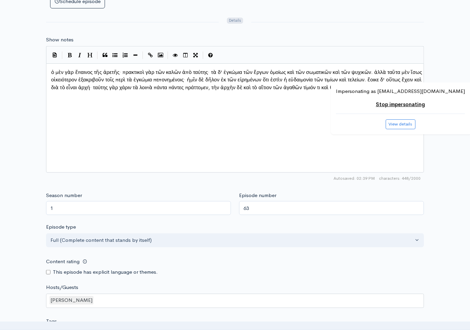
scroll to position [550, 0]
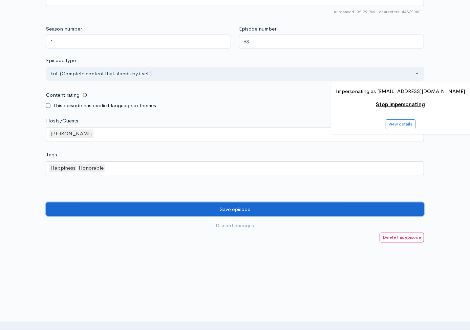
click at [69, 207] on input "Save episode" at bounding box center [235, 209] width 378 height 14
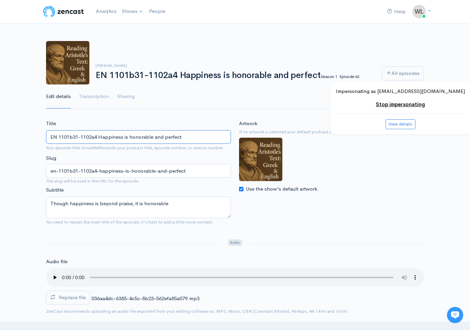
click at [217, 140] on input "EN 1101b31-1102a4 Happiness is honorable and perfect" at bounding box center [138, 137] width 185 height 14
click at [397, 68] on link "All episodes" at bounding box center [403, 73] width 42 height 14
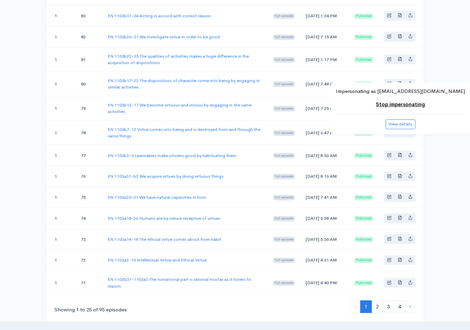
scroll to position [560, 0]
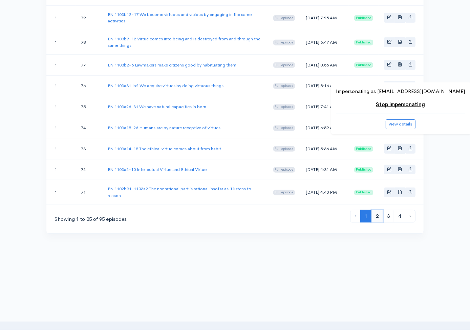
click at [374, 213] on link "2" at bounding box center [378, 216] width 12 height 13
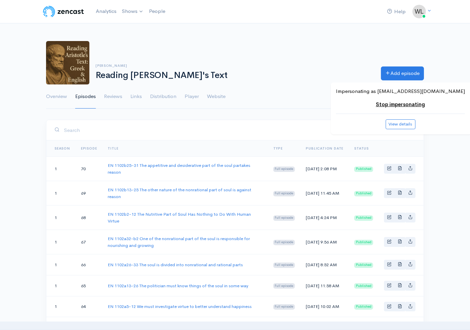
scroll to position [173, 0]
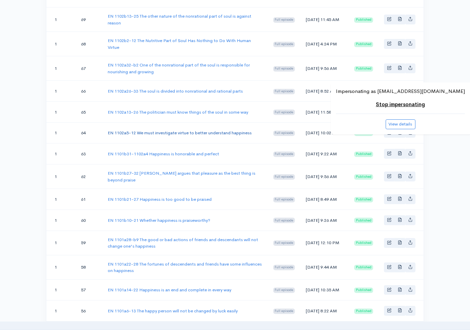
click at [211, 136] on link "EN 1102a5-12 We must investigate virtue to better understand happiness" at bounding box center [180, 133] width 144 height 6
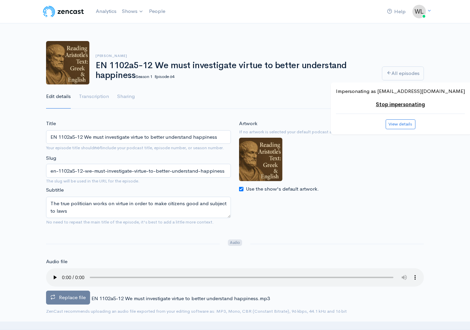
click at [82, 299] on span "Replace file" at bounding box center [72, 297] width 27 height 6
click at [0, 0] on input "Replace file" at bounding box center [0, 0] width 0 height 0
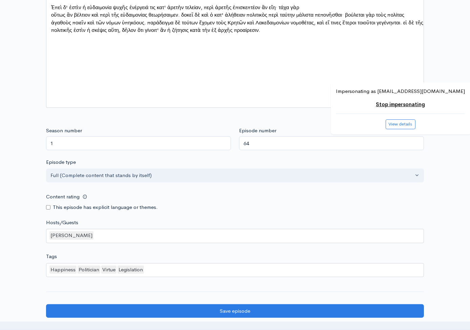
scroll to position [550, 0]
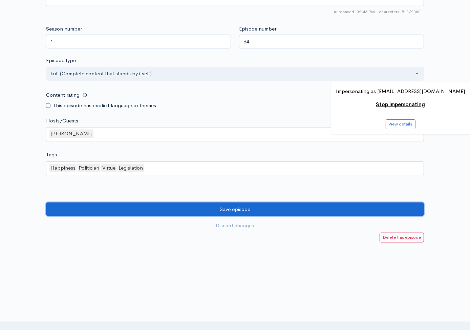
click at [278, 210] on input "Save episode" at bounding box center [235, 209] width 378 height 14
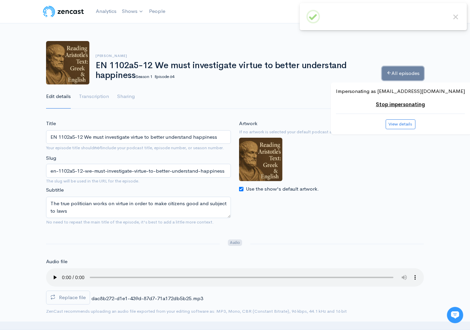
click at [395, 71] on link "All episodes" at bounding box center [403, 73] width 42 height 14
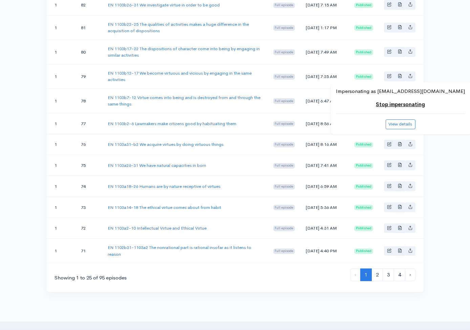
scroll to position [560, 0]
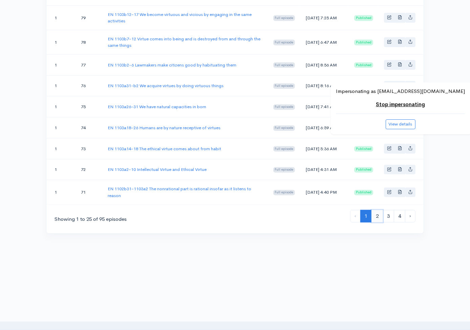
click at [377, 216] on link "2" at bounding box center [378, 216] width 12 height 13
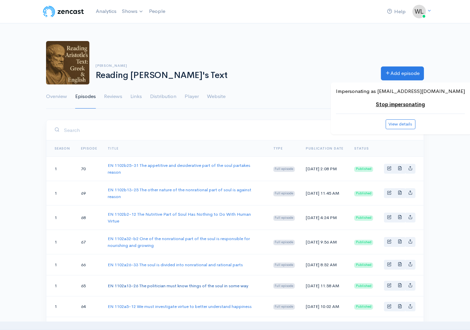
click at [211, 288] on link "EN 1102a13-26 The politician must know things of the soul in some way" at bounding box center [178, 286] width 141 height 6
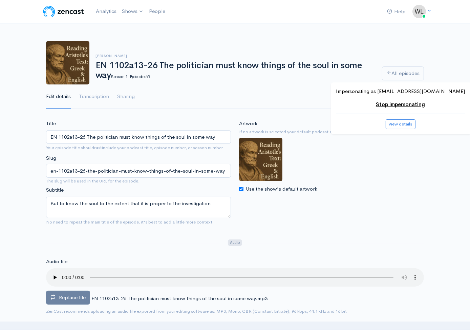
click at [73, 297] on span "Replace file" at bounding box center [72, 297] width 27 height 6
click at [0, 0] on input "Replace file" at bounding box center [0, 0] width 0 height 0
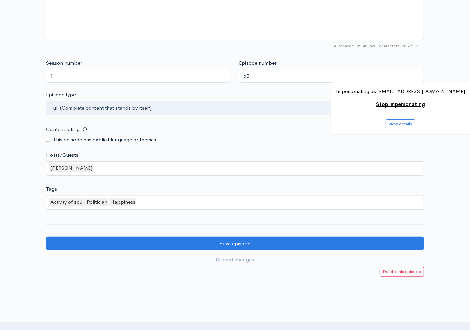
scroll to position [550, 0]
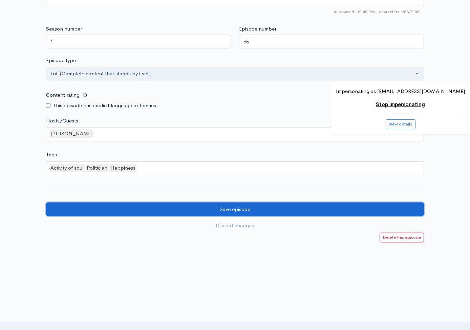
click at [308, 206] on input "Save episode" at bounding box center [235, 209] width 378 height 14
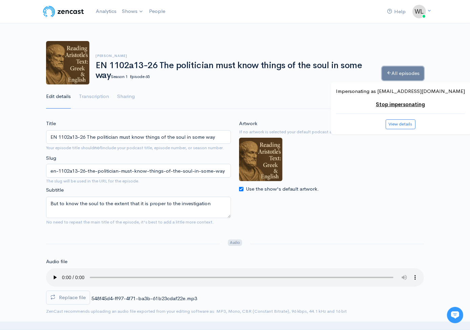
click at [395, 70] on link "All episodes" at bounding box center [403, 73] width 42 height 14
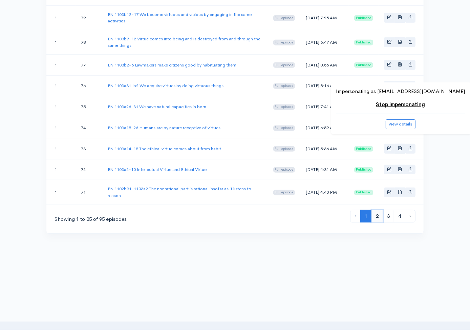
click at [375, 222] on link "2" at bounding box center [378, 216] width 12 height 13
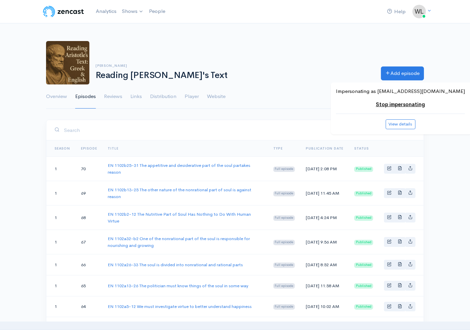
click at [265, 129] on input "search" at bounding box center [240, 130] width 352 height 14
click at [211, 265] on link "EN 1102a26-33 The soul is divided into nonrational and rational parts" at bounding box center [175, 265] width 135 height 6
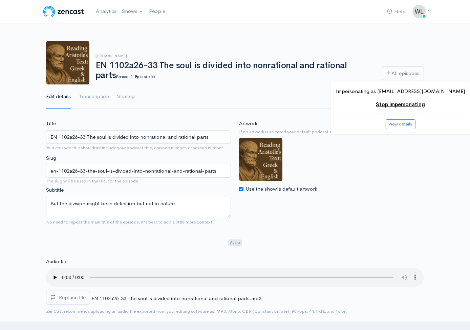
click at [77, 295] on span "Replace file" at bounding box center [72, 297] width 27 height 6
click at [0, 0] on input "Replace file" at bounding box center [0, 0] width 0 height 0
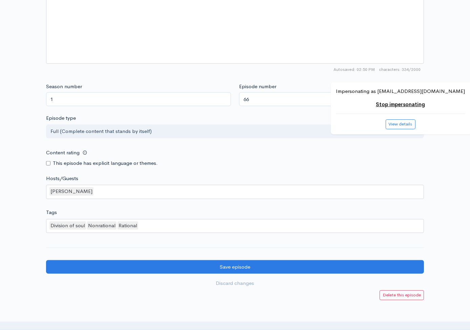
scroll to position [550, 0]
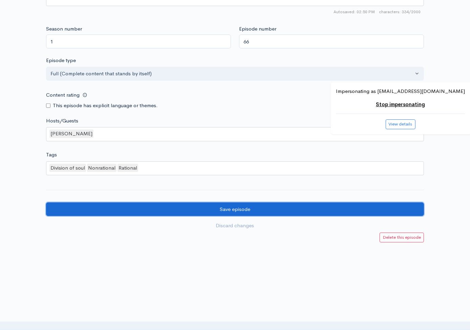
click at [163, 211] on input "Save episode" at bounding box center [235, 209] width 378 height 14
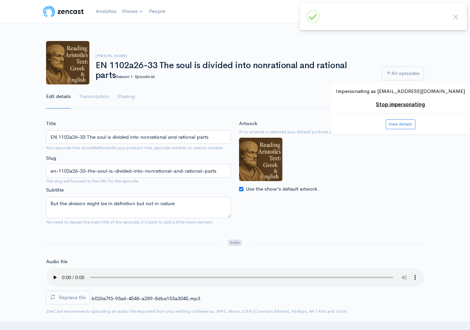
click at [212, 137] on input "EN 1102a26-33 The soul is divided into nonrational and rational parts" at bounding box center [138, 137] width 185 height 14
click at [411, 71] on link "All episodes" at bounding box center [403, 73] width 42 height 14
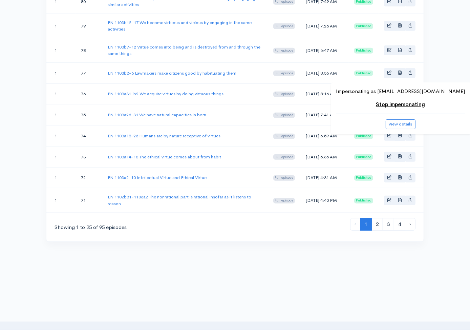
scroll to position [560, 0]
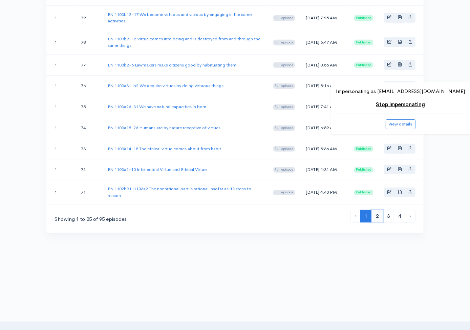
click at [376, 218] on link "2" at bounding box center [378, 216] width 12 height 13
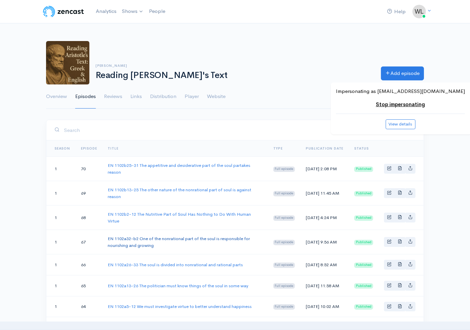
click at [220, 237] on link "EN 1102a32-b2 One of the nonrational part of the soul is responsible for nouris…" at bounding box center [179, 241] width 142 height 13
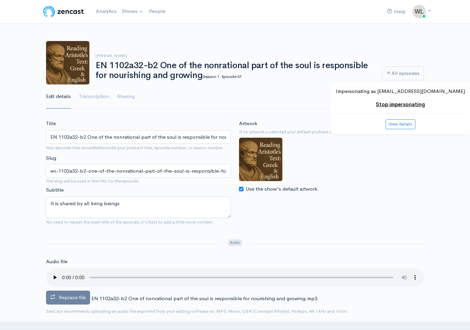
click at [77, 291] on label "Replace file" at bounding box center [68, 297] width 44 height 14
click at [0, 0] on input "Replace file" at bounding box center [0, 0] width 0 height 0
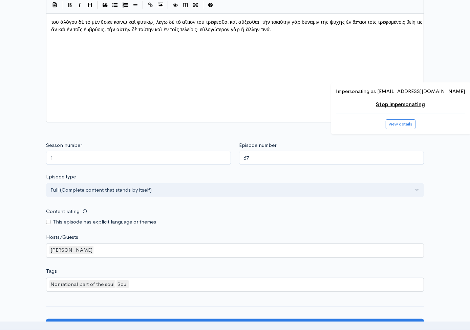
scroll to position [550, 0]
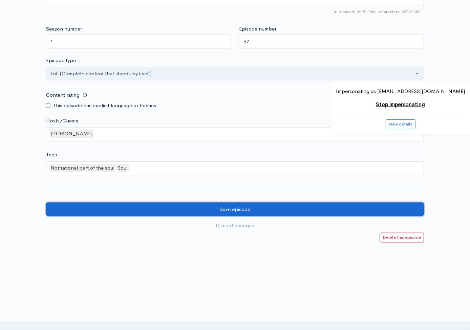
click at [73, 202] on input "Save episode" at bounding box center [235, 209] width 378 height 14
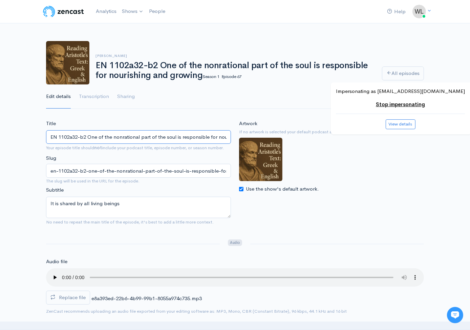
click at [143, 139] on input "EN 1102a32-b2 One of the nonrational part of the soul is responsible for nouris…" at bounding box center [138, 137] width 185 height 14
click at [390, 71] on icon at bounding box center [389, 72] width 5 height 5
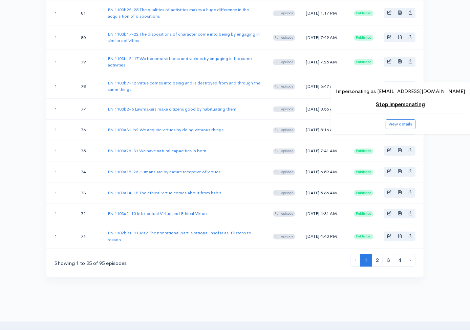
scroll to position [560, 0]
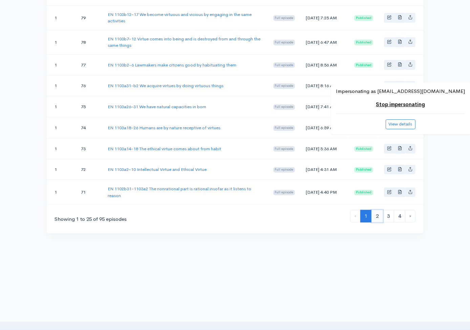
click at [379, 218] on link "2" at bounding box center [378, 216] width 12 height 13
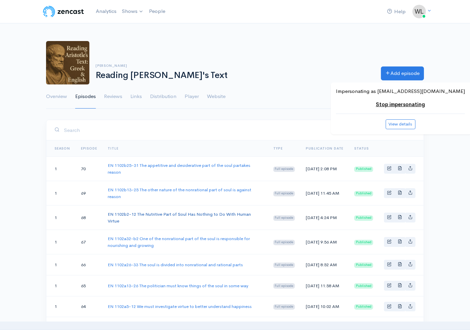
click at [226, 213] on link "EN 1102b2-12 The Nutritive Part of Soul Has Nothing to Do With Human Virtue" at bounding box center [179, 217] width 143 height 13
click at [118, 211] on link "EN 1102b2-12 The Nutritive Part of Soul Has Nothing to Do With Human Virtue" at bounding box center [179, 217] width 143 height 13
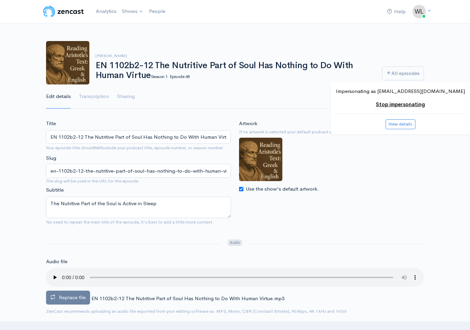
click at [71, 294] on span "Replace file" at bounding box center [72, 297] width 27 height 6
click at [0, 0] on input "Replace file" at bounding box center [0, 0] width 0 height 0
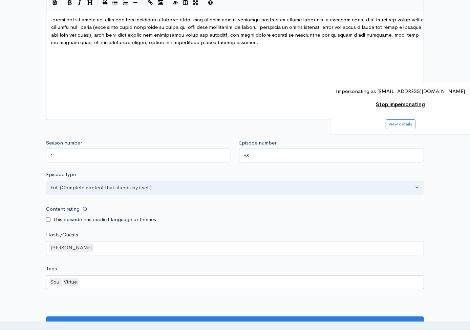
scroll to position [550, 0]
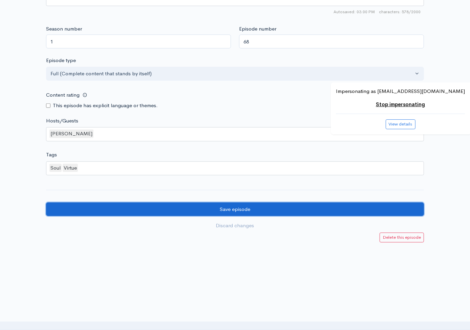
click at [97, 212] on input "Save episode" at bounding box center [235, 209] width 378 height 14
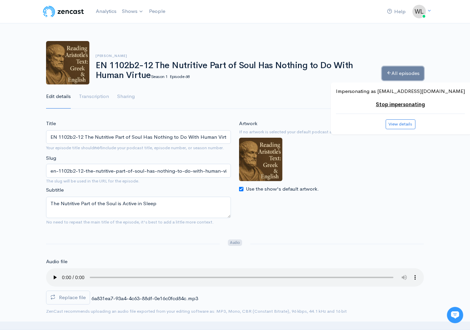
click at [399, 70] on link "All episodes" at bounding box center [403, 73] width 42 height 14
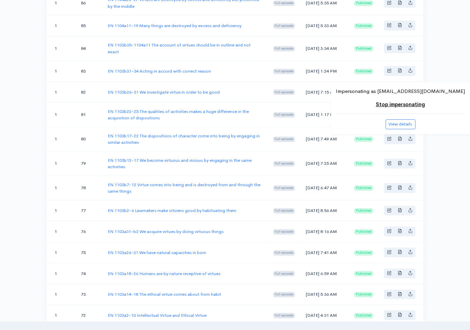
scroll to position [557, 0]
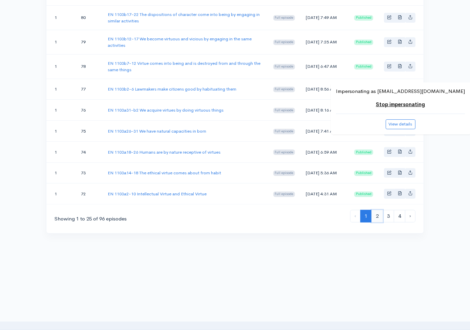
click at [376, 212] on link "2" at bounding box center [378, 216] width 12 height 13
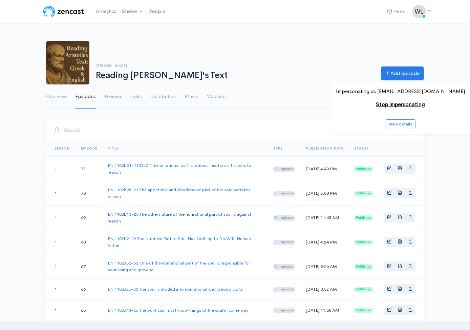
click at [211, 213] on link "EN 1102b13-25 The other nature of the nonrational part of soul is against reason" at bounding box center [180, 217] width 144 height 13
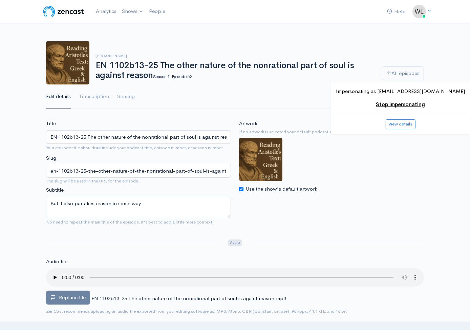
click at [86, 295] on label "Replace file" at bounding box center [68, 297] width 44 height 14
click at [0, 0] on input "Replace file" at bounding box center [0, 0] width 0 height 0
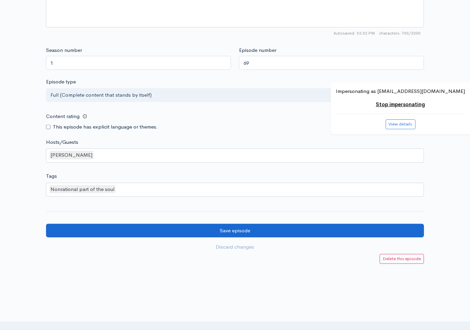
scroll to position [550, 0]
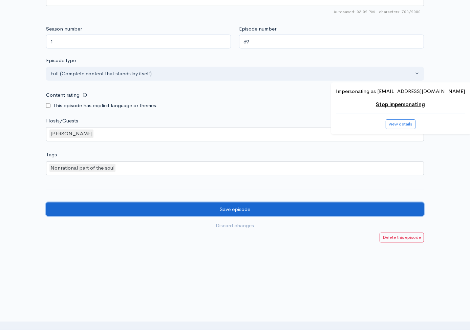
click at [113, 209] on input "Save episode" at bounding box center [235, 209] width 378 height 14
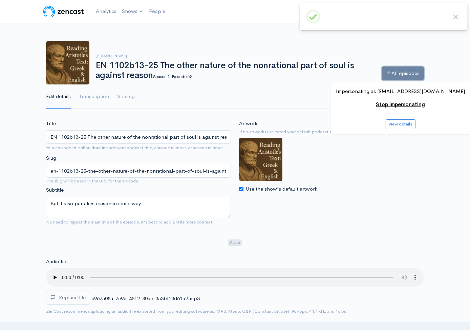
click at [408, 68] on link "All episodes" at bounding box center [403, 73] width 42 height 14
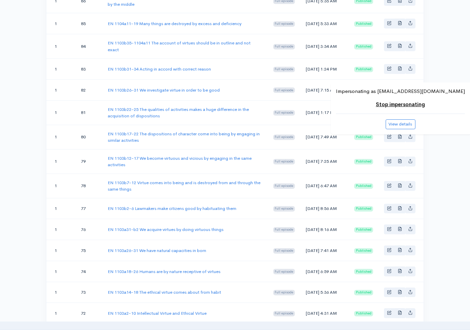
scroll to position [557, 0]
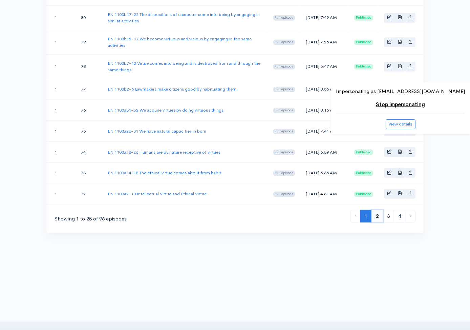
click at [375, 218] on link "2" at bounding box center [378, 216] width 12 height 13
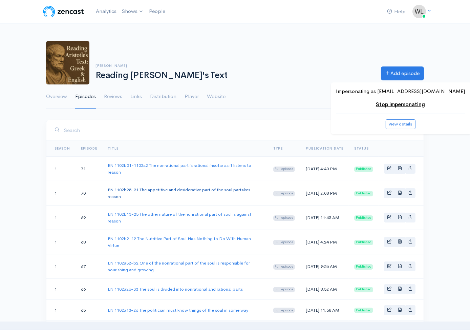
click at [215, 190] on link "EN 1102b25-31 The appetitive and desiderative part of the soul partakes reason" at bounding box center [179, 193] width 143 height 13
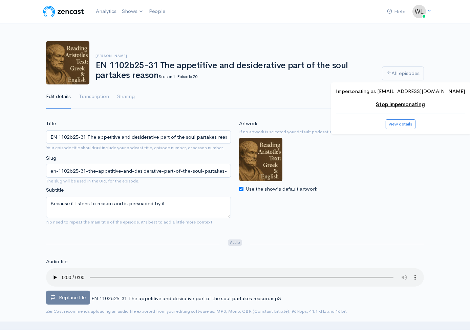
click at [75, 295] on span "Replace file" at bounding box center [72, 297] width 27 height 6
click at [0, 0] on input "Replace file" at bounding box center [0, 0] width 0 height 0
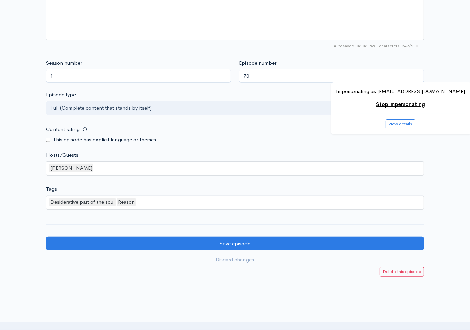
scroll to position [550, 0]
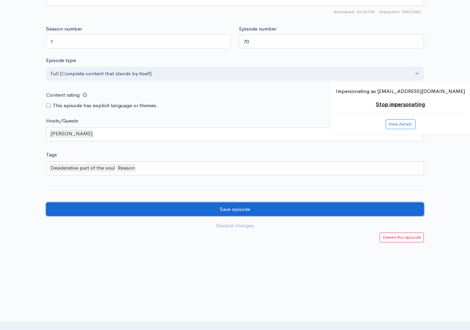
click at [327, 203] on input "Save episode" at bounding box center [235, 209] width 378 height 14
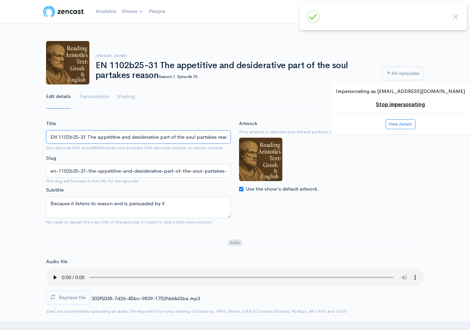
click at [220, 135] on input "EN 1102b25-31 The appetitive and desiderative part of the soul partakes reason" at bounding box center [138, 137] width 185 height 14
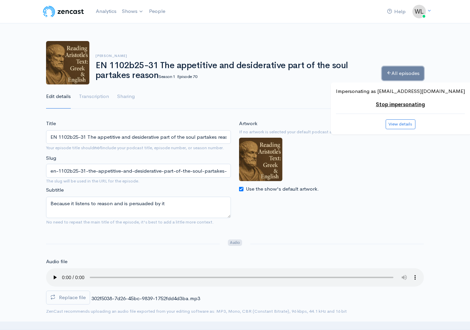
click at [395, 75] on link "All episodes" at bounding box center [403, 73] width 42 height 14
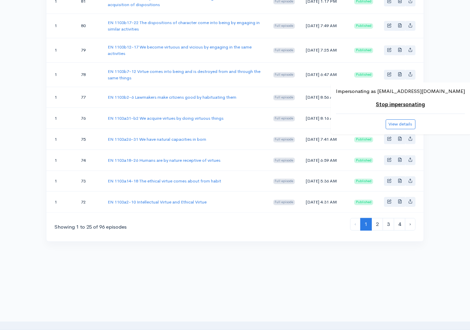
scroll to position [557, 0]
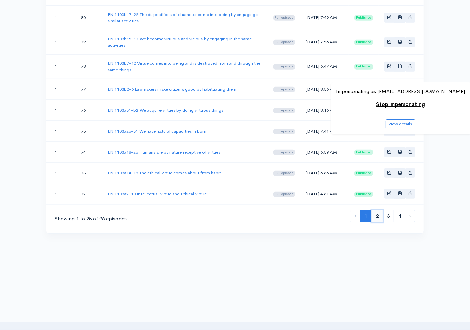
click at [377, 218] on link "2" at bounding box center [378, 216] width 12 height 13
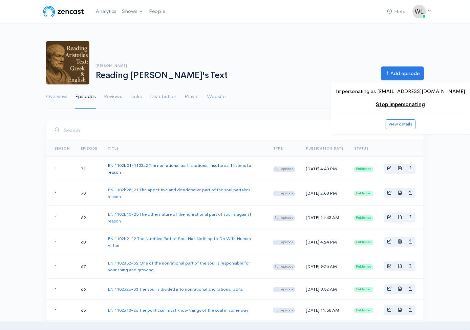
click at [229, 166] on link "EN 1102b31-1103a2 The nonrational part is rational insofar as it listens to rea…" at bounding box center [180, 168] width 144 height 13
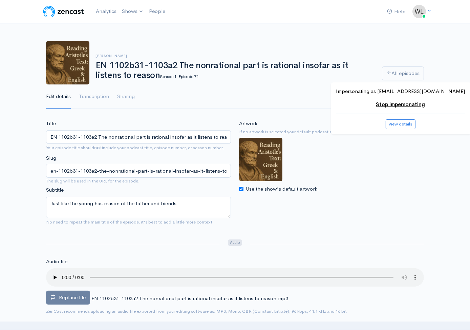
click at [71, 302] on label "Replace file" at bounding box center [68, 297] width 44 height 14
click at [0, 0] on input "Replace file" at bounding box center [0, 0] width 0 height 0
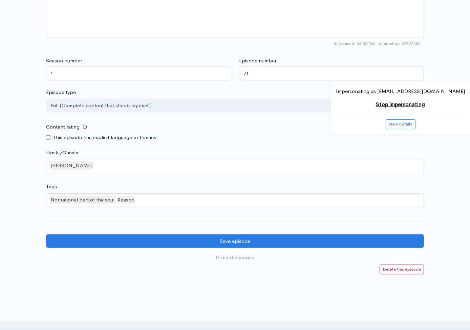
scroll to position [540, 0]
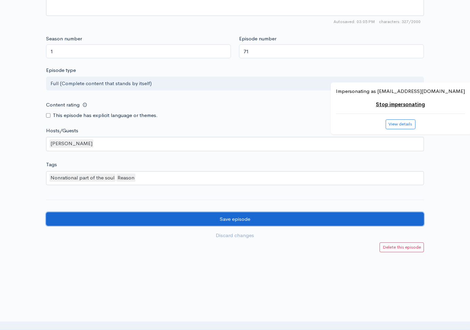
click at [276, 215] on input "Save episode" at bounding box center [235, 219] width 378 height 14
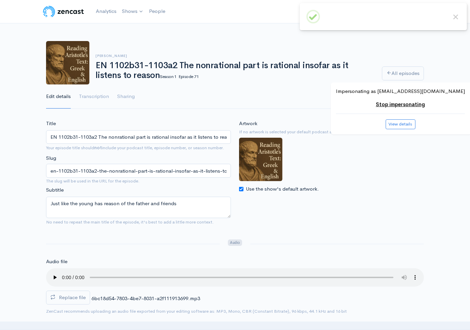
click at [223, 134] on input "EN 1102b31-1103a2 The nonrational part is rational insofar as it listens to rea…" at bounding box center [138, 137] width 185 height 14
click at [394, 71] on link "All episodes" at bounding box center [403, 73] width 42 height 14
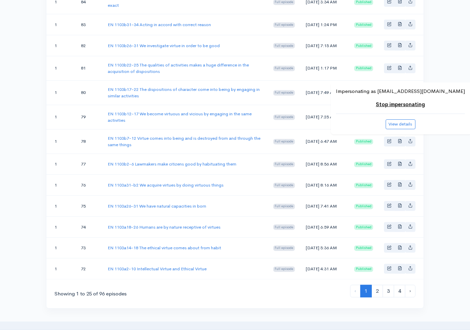
scroll to position [557, 0]
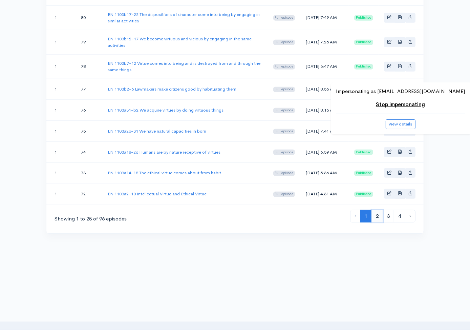
click at [374, 212] on link "2" at bounding box center [378, 216] width 12 height 13
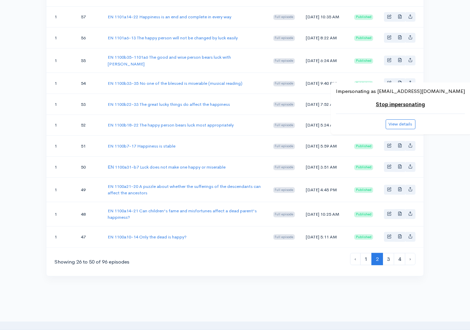
scroll to position [560, 0]
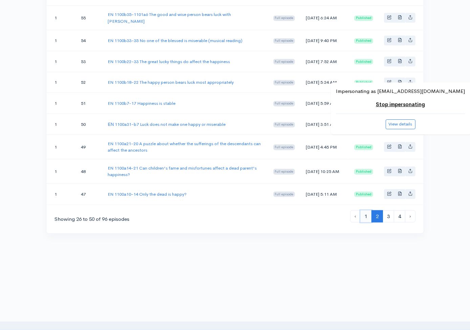
click at [367, 214] on link "1" at bounding box center [366, 216] width 12 height 13
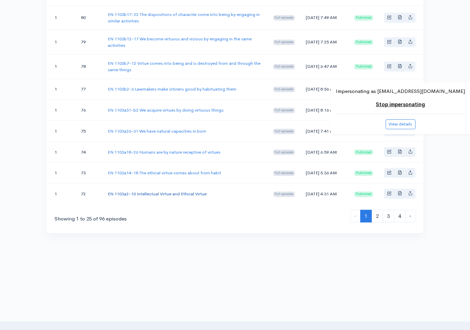
click at [197, 192] on link "EN 1103a2-10 Intellectual Virtue and Ethical Virtue" at bounding box center [157, 194] width 99 height 6
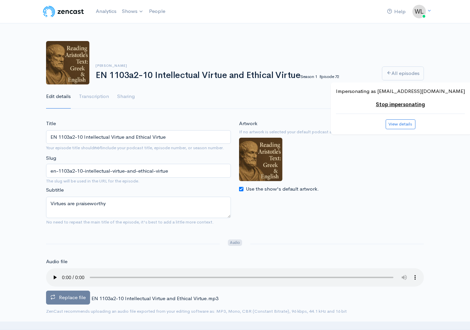
click at [77, 295] on span "Replace file" at bounding box center [72, 297] width 27 height 6
click at [0, 0] on input "Replace file" at bounding box center [0, 0] width 0 height 0
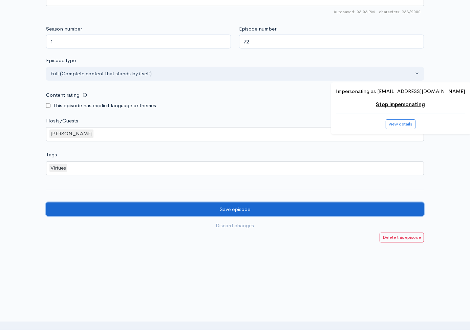
click at [78, 203] on input "Save episode" at bounding box center [235, 209] width 378 height 14
